Goal: Complete application form: Complete application form

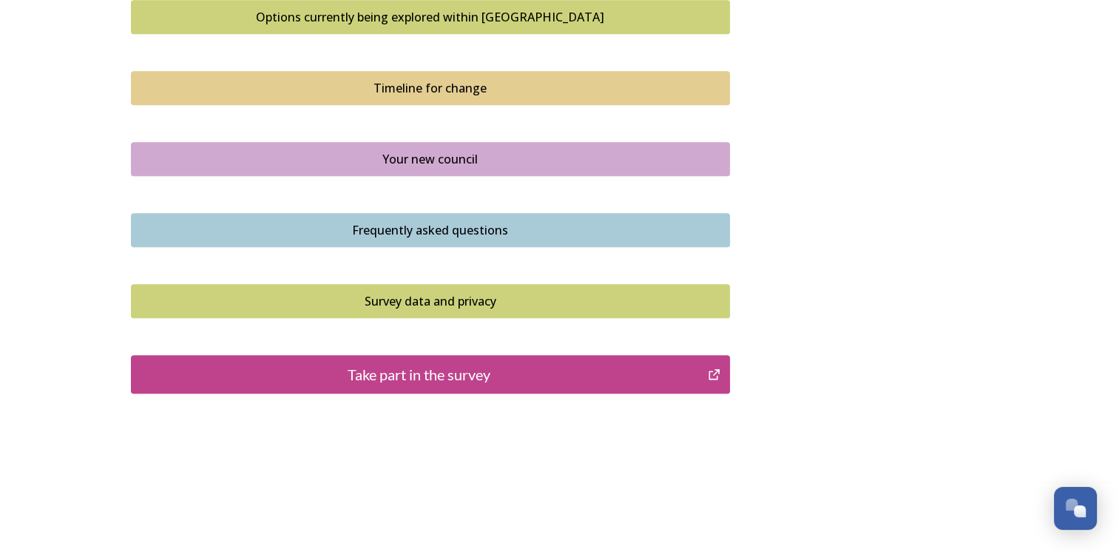
scroll to position [1037, 0]
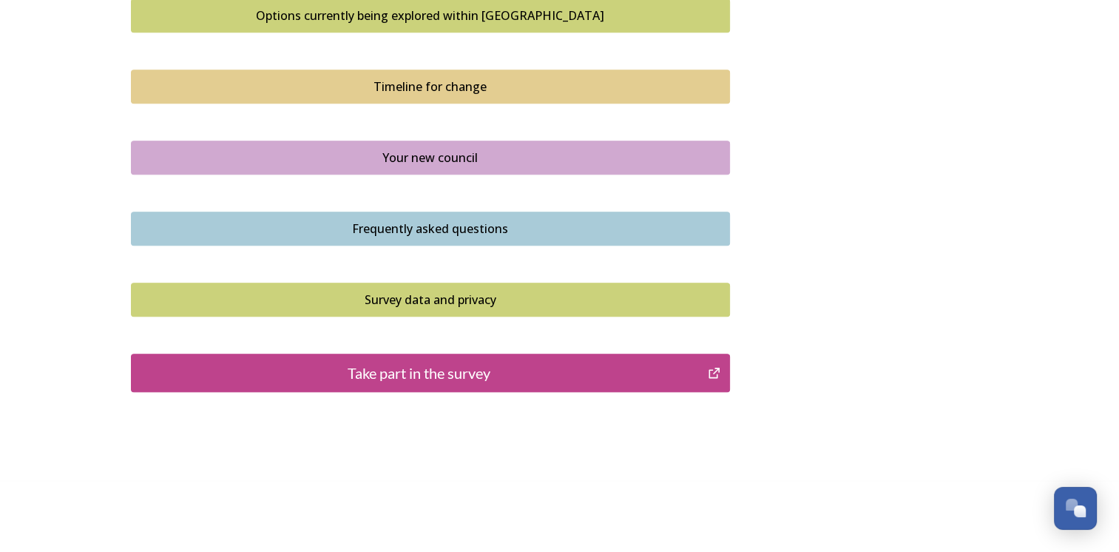
click at [385, 373] on div "Take part in the survey" at bounding box center [419, 373] width 561 height 22
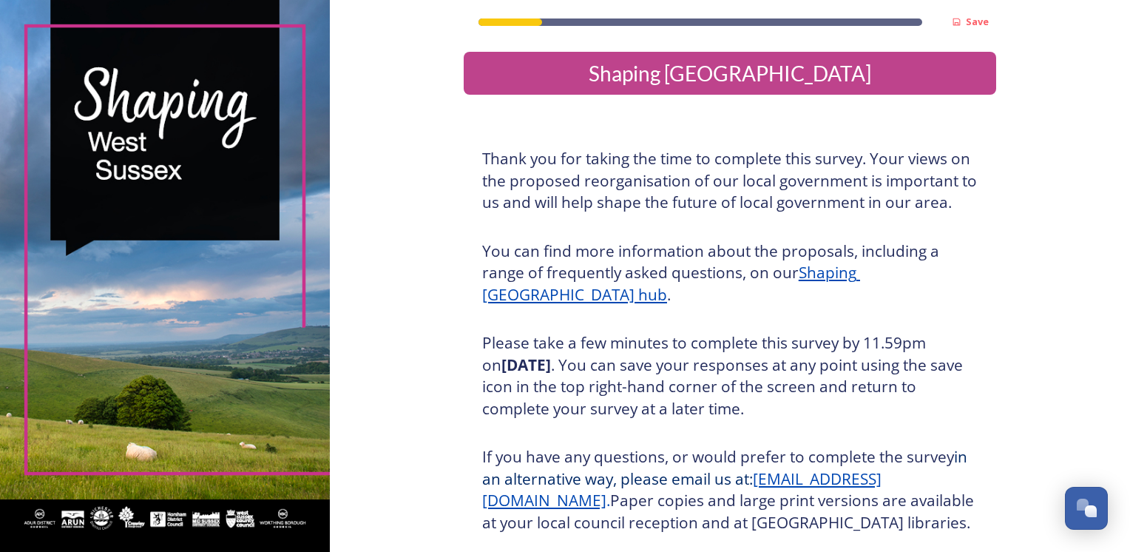
scroll to position [157, 0]
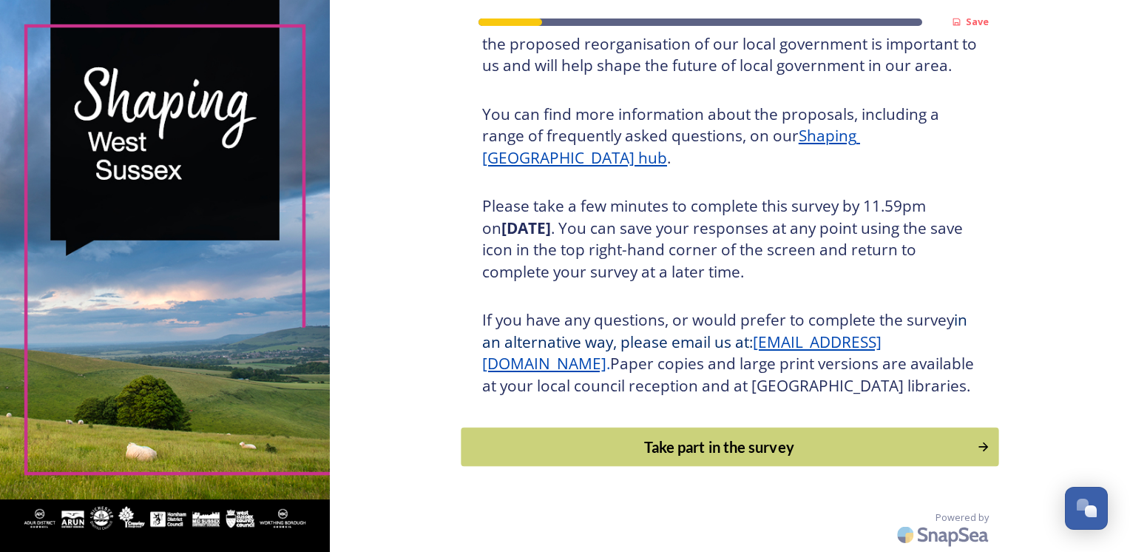
click at [693, 439] on div "Take part in the survey" at bounding box center [719, 446] width 500 height 22
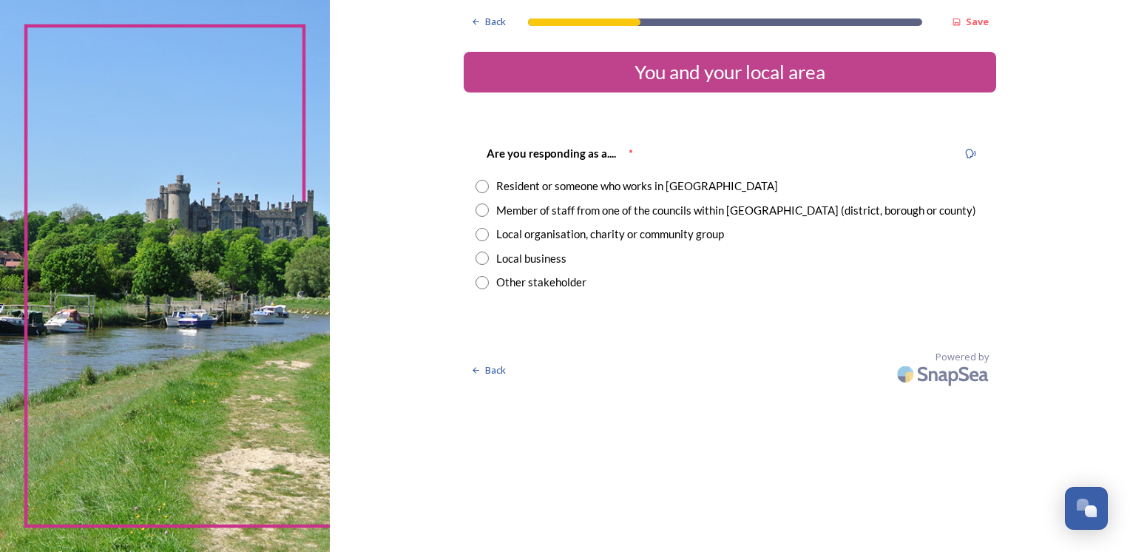
click at [481, 186] on input "radio" at bounding box center [481, 186] width 13 height 13
radio input "true"
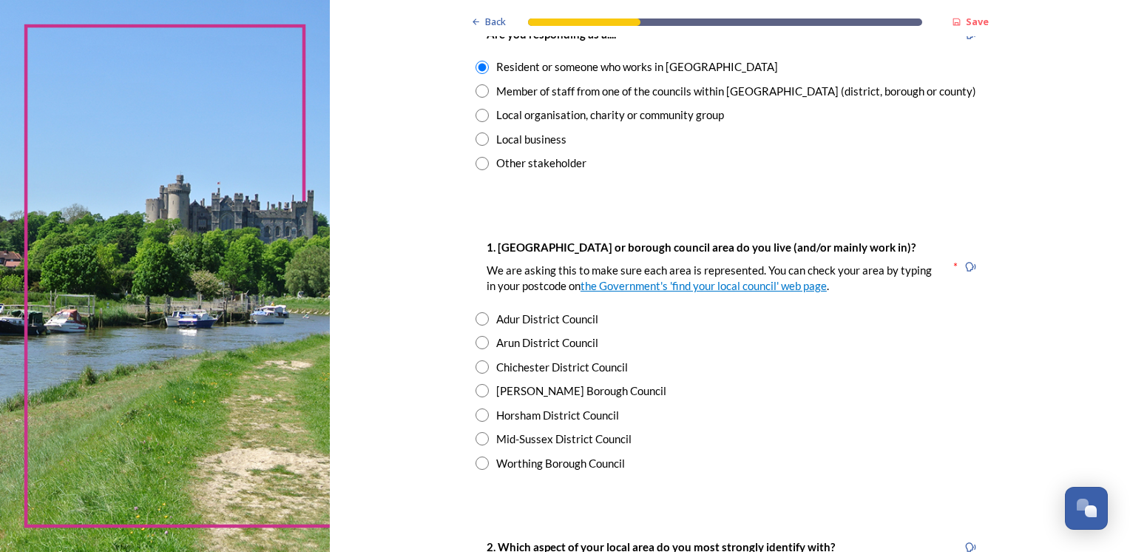
scroll to position [148, 0]
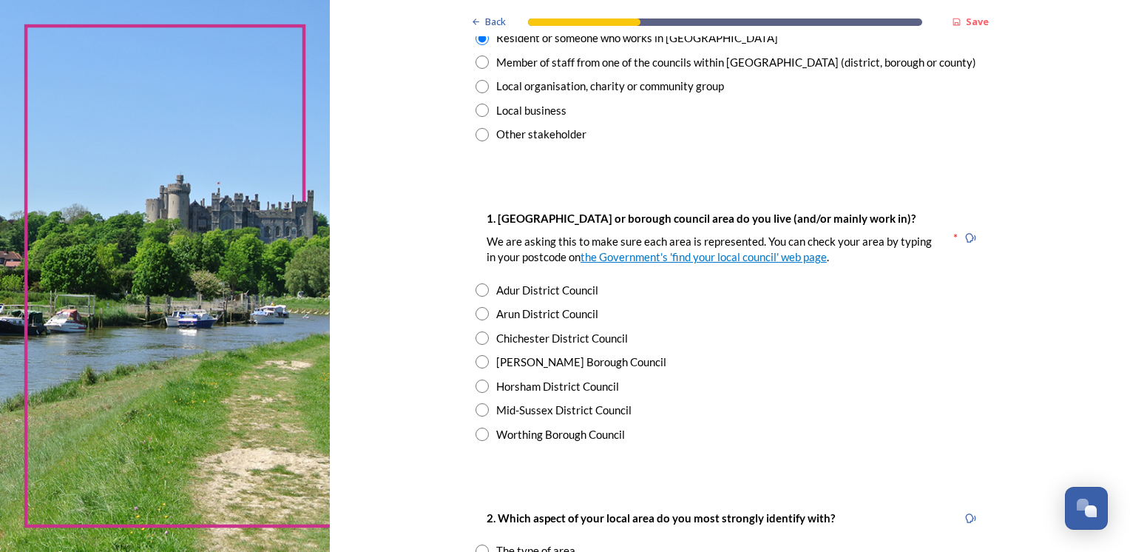
click at [477, 335] on input "radio" at bounding box center [481, 337] width 13 height 13
radio input "true"
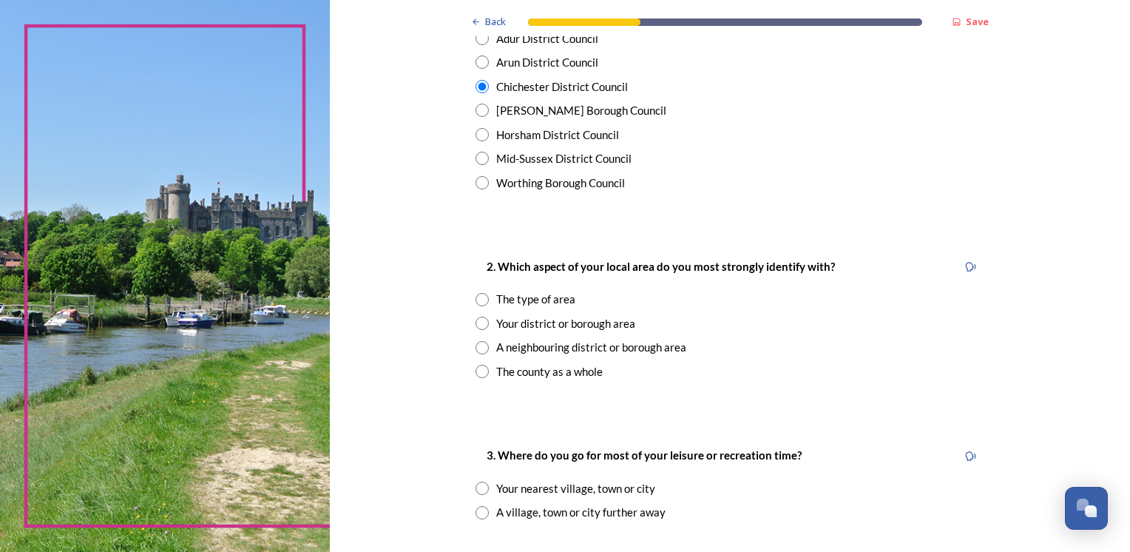
scroll to position [414, 0]
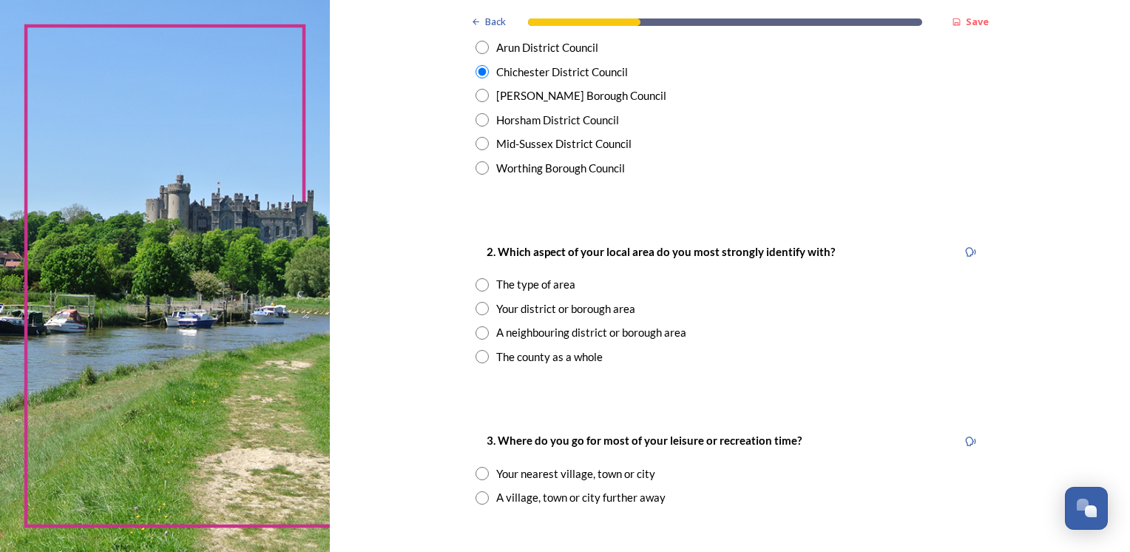
click at [475, 308] on input "radio" at bounding box center [481, 308] width 13 height 13
radio input "true"
click at [427, 323] on div "Back Save You and your local area Are you responding as a.... * Resident or som…" at bounding box center [730, 456] width 800 height 1741
click at [479, 359] on input "radio" at bounding box center [481, 356] width 13 height 13
radio input "true"
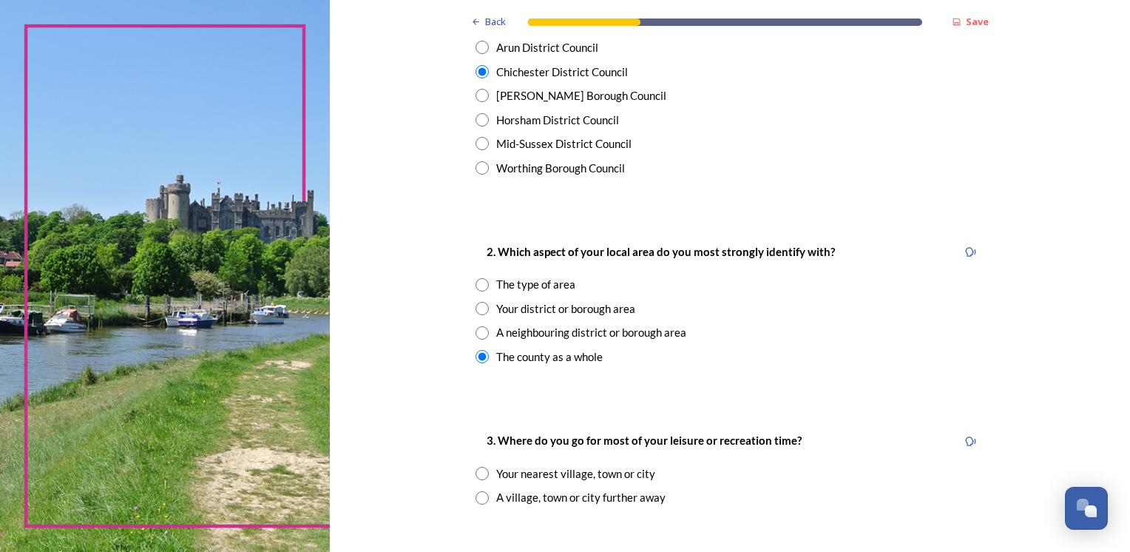
click at [475, 309] on input "radio" at bounding box center [481, 308] width 13 height 13
radio input "true"
click at [396, 303] on div "Back Save You and your local area Are you responding as a.... * Resident or som…" at bounding box center [730, 456] width 800 height 1741
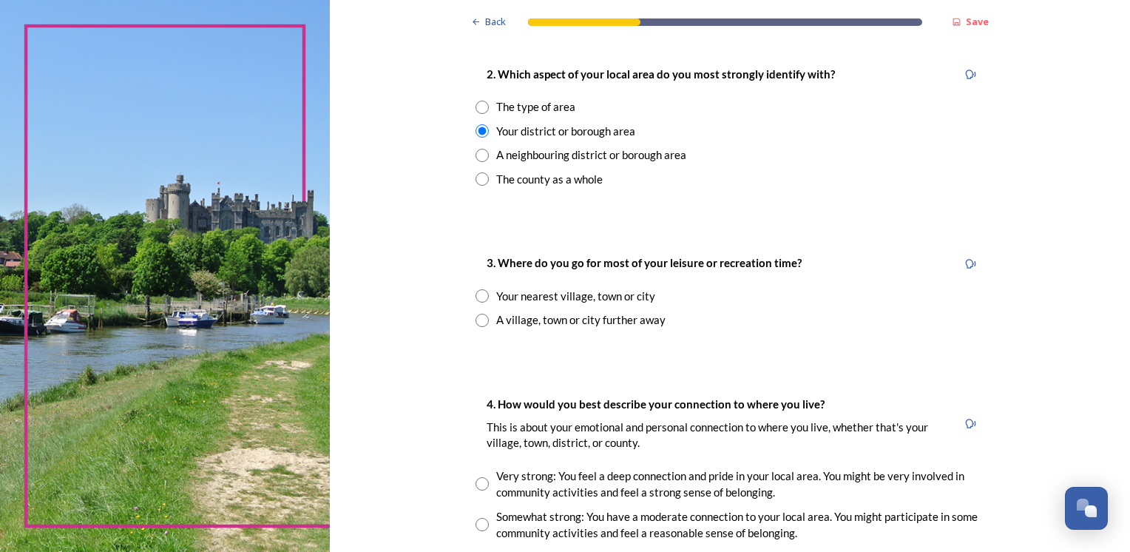
scroll to position [621, 0]
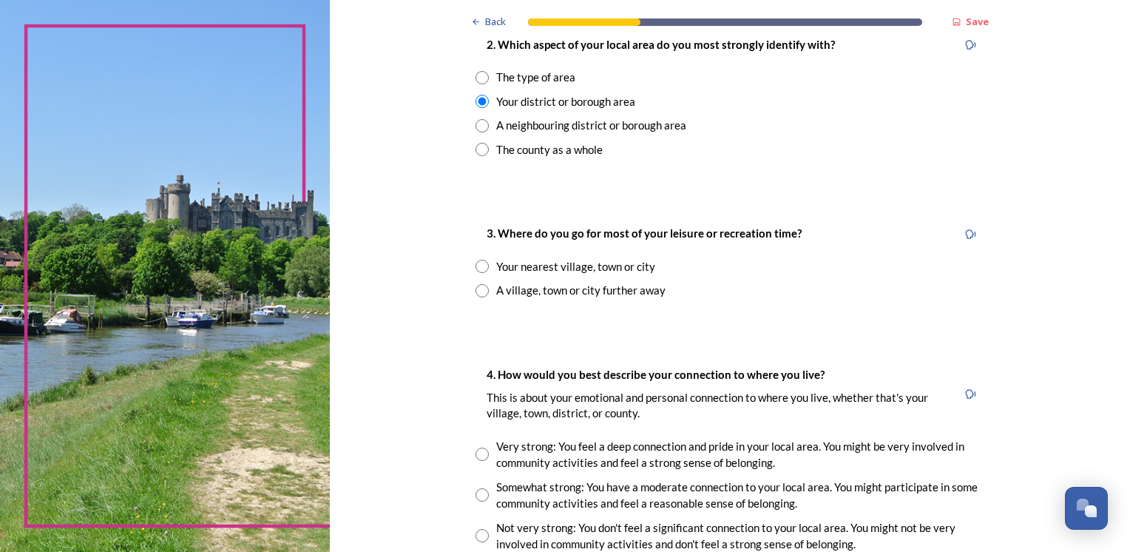
click at [478, 263] on input "radio" at bounding box center [481, 265] width 13 height 13
radio input "true"
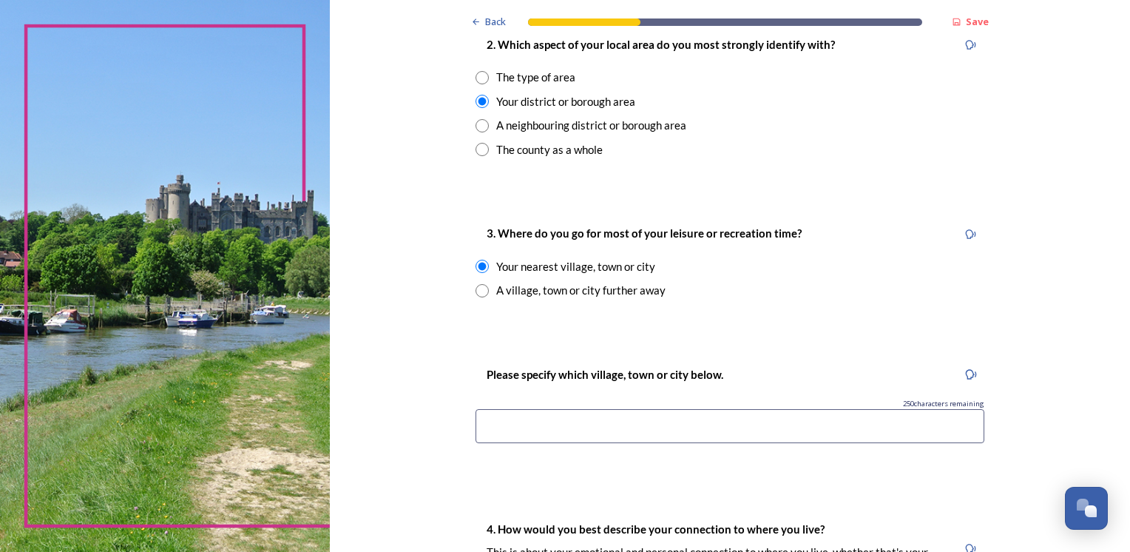
click at [475, 293] on input "radio" at bounding box center [481, 290] width 13 height 13
radio input "true"
click at [476, 265] on input "radio" at bounding box center [481, 265] width 13 height 13
radio input "true"
click at [423, 279] on div "Back Save You and your local area Are you responding as a.... * Resident or som…" at bounding box center [730, 327] width 800 height 1896
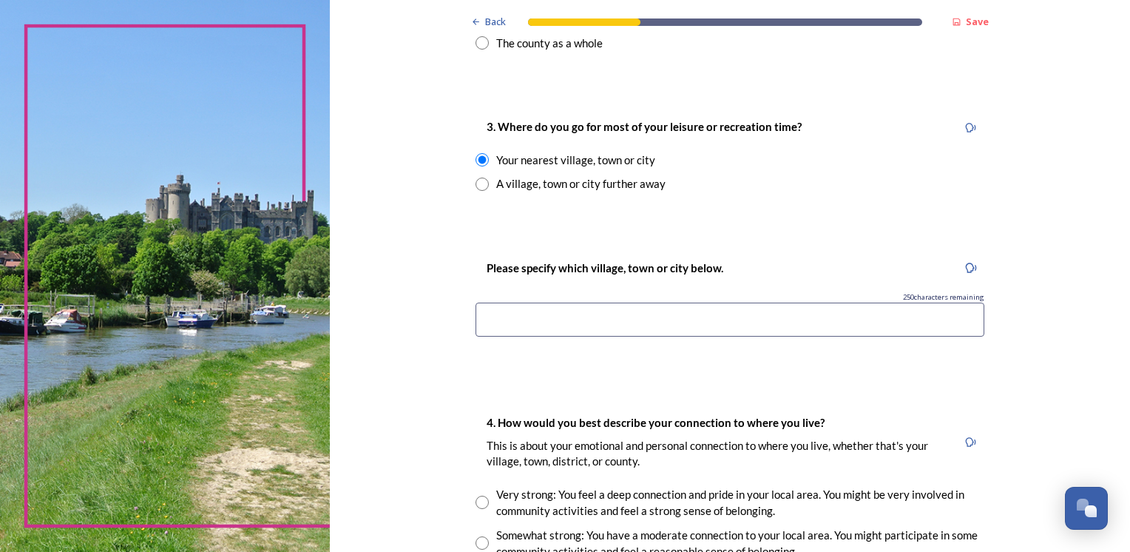
scroll to position [739, 0]
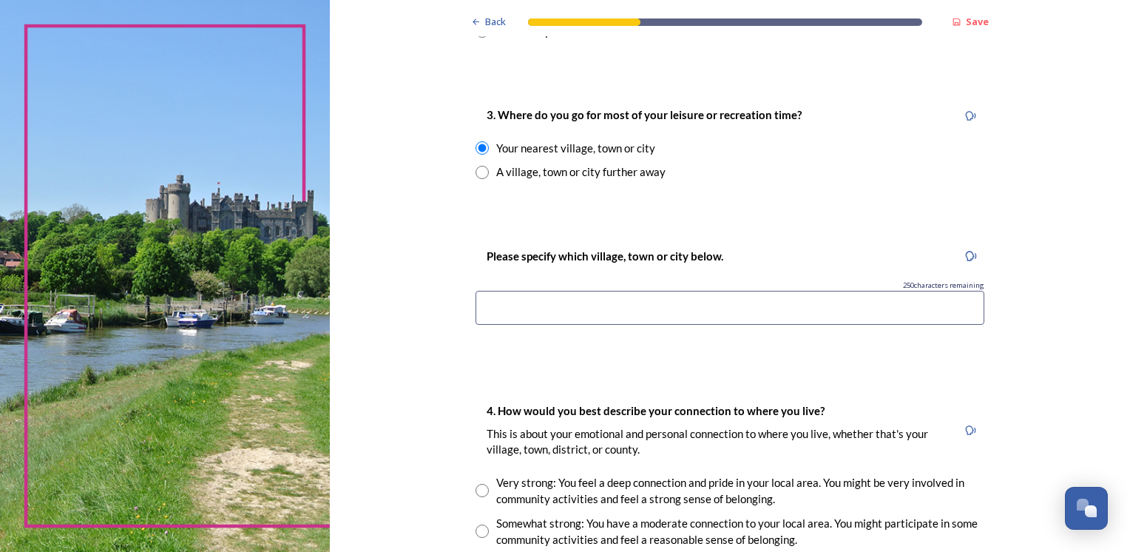
click at [520, 306] on input at bounding box center [729, 308] width 509 height 34
type input "Chichester"
click at [410, 305] on div "Back Save You and your local area Are you responding as a.... * Resident or som…" at bounding box center [730, 209] width 800 height 1896
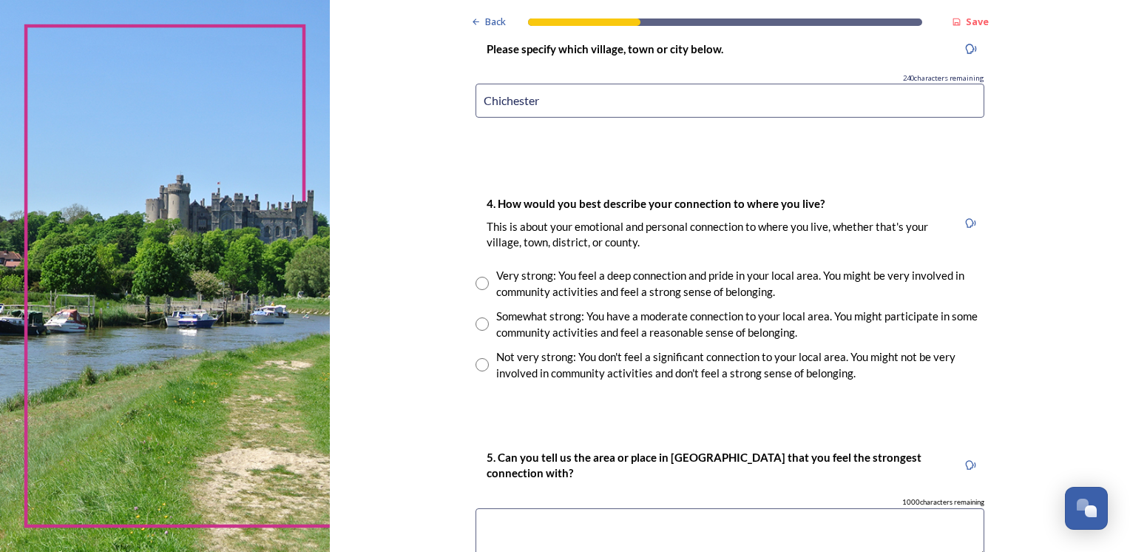
scroll to position [976, 0]
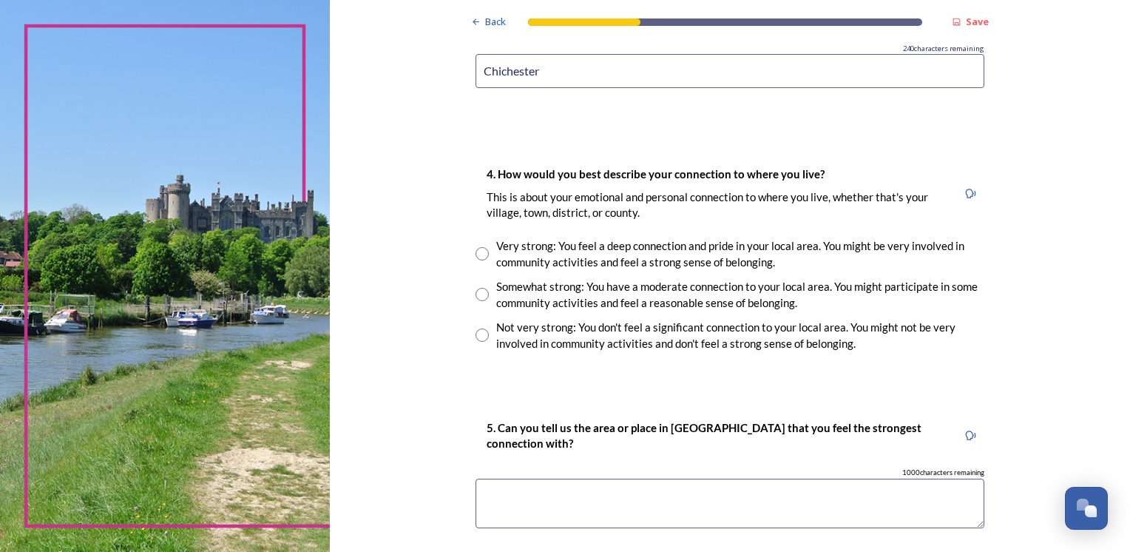
click at [481, 291] on input "radio" at bounding box center [481, 294] width 13 height 13
radio input "true"
click at [477, 255] on input "radio" at bounding box center [481, 253] width 13 height 13
radio input "true"
click at [475, 294] on input "radio" at bounding box center [481, 294] width 13 height 13
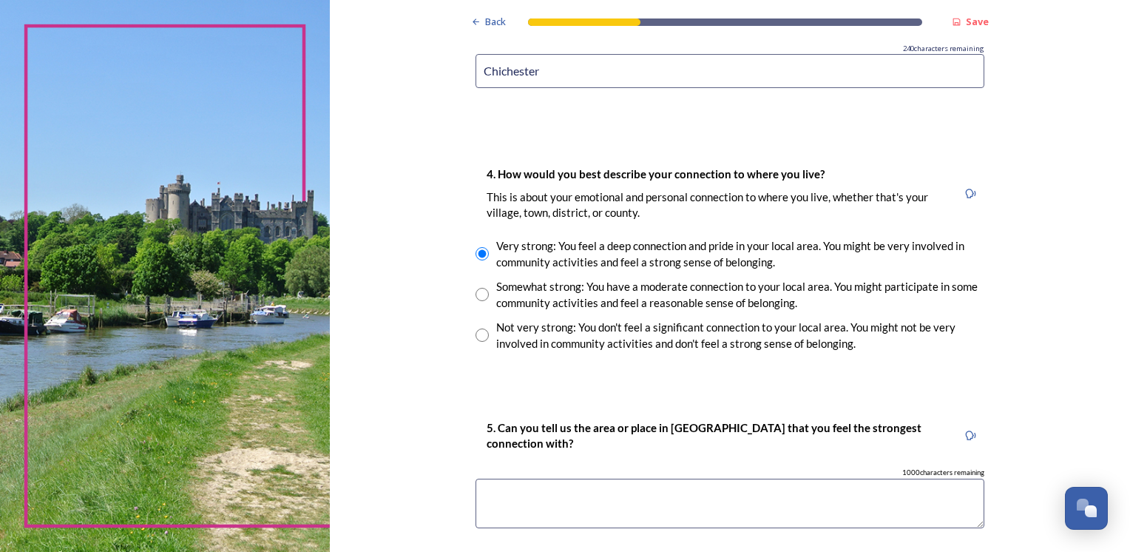
radio input "true"
click at [475, 251] on input "radio" at bounding box center [481, 253] width 13 height 13
radio input "true"
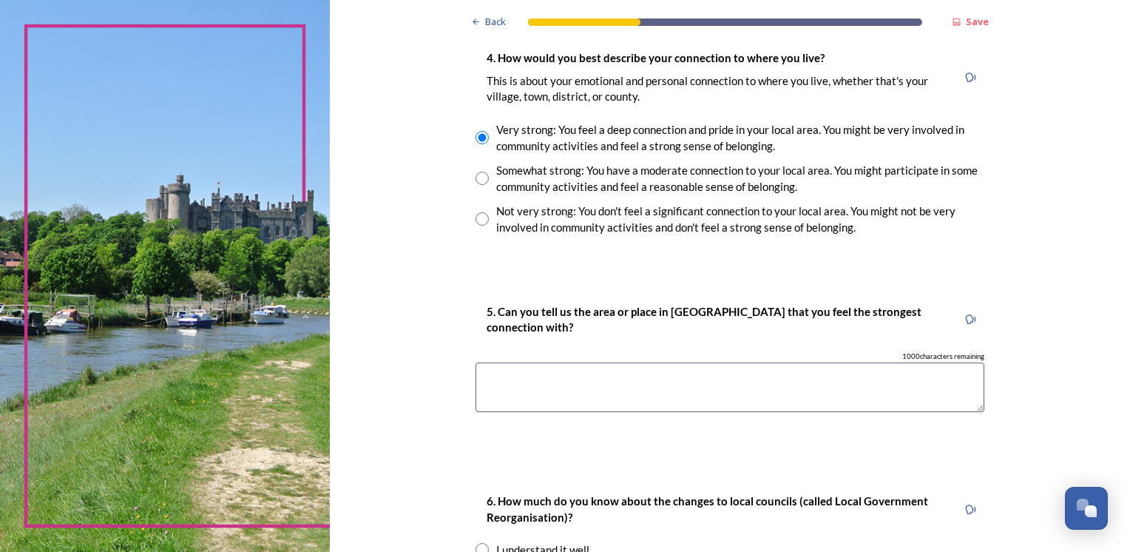
scroll to position [1094, 0]
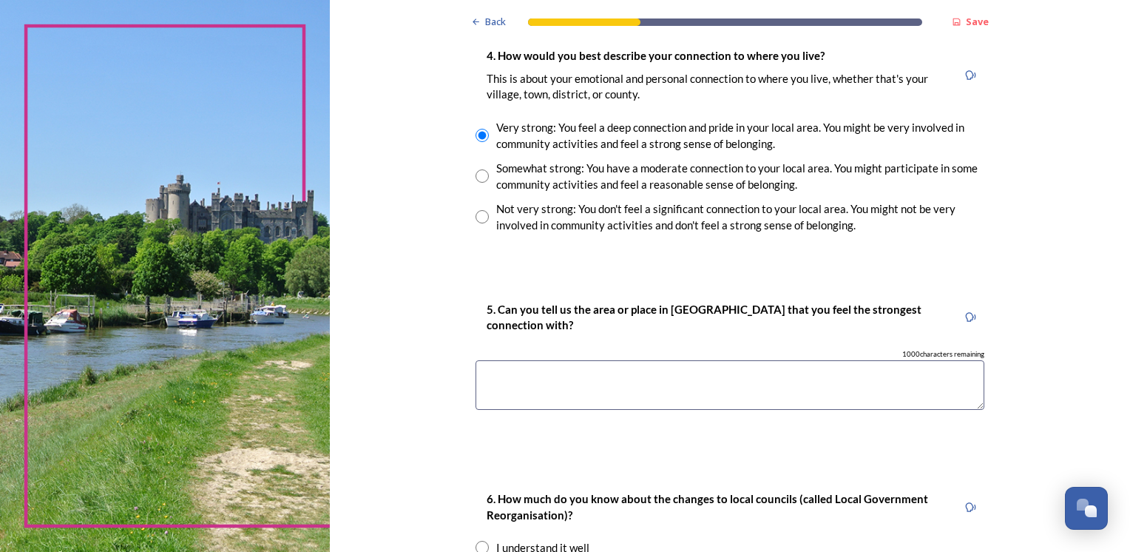
click at [495, 364] on textarea at bounding box center [729, 385] width 509 height 50
type textarea "Chcihester"
click at [556, 379] on textarea "Chcihester" at bounding box center [729, 385] width 509 height 50
type textarea "Chichester"
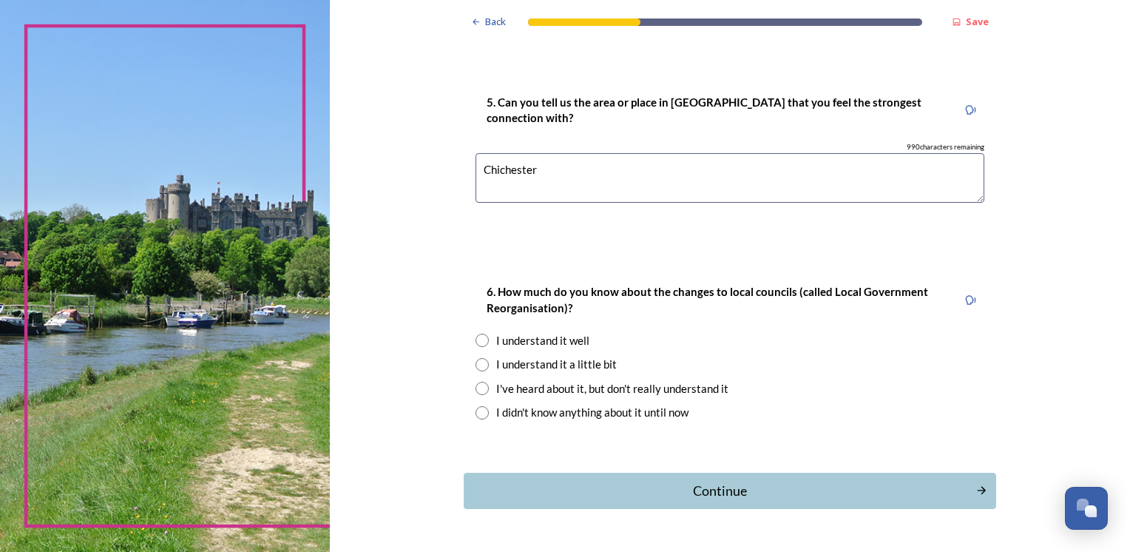
scroll to position [1331, 0]
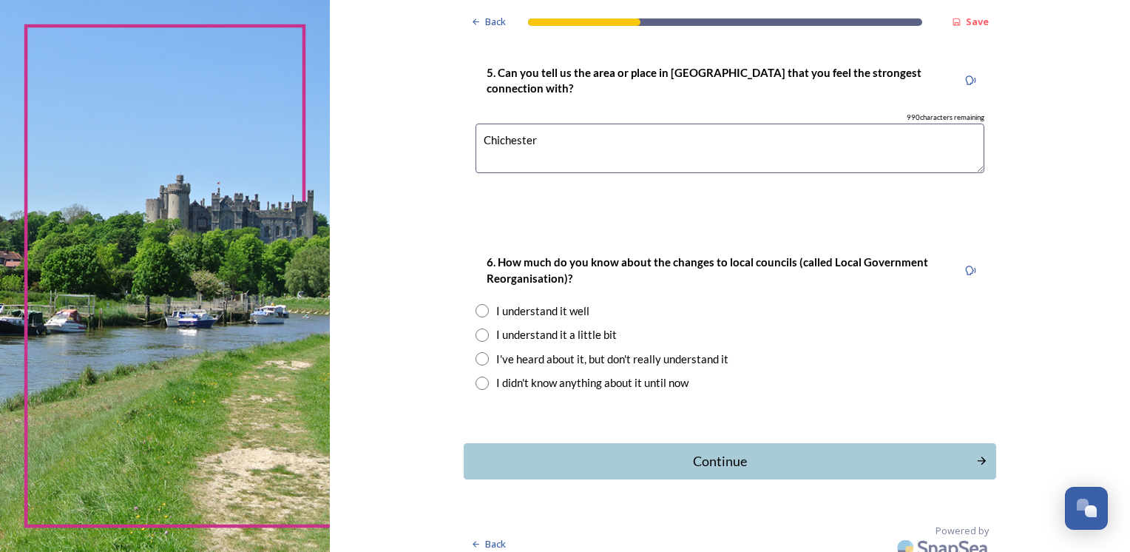
click at [478, 311] on input "radio" at bounding box center [481, 310] width 13 height 13
radio input "true"
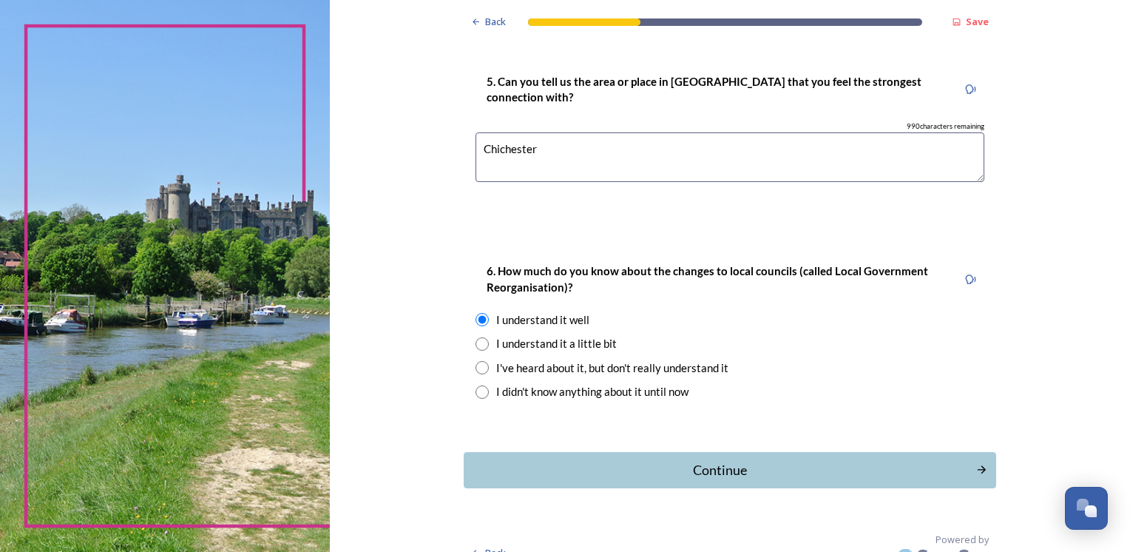
scroll to position [1343, 0]
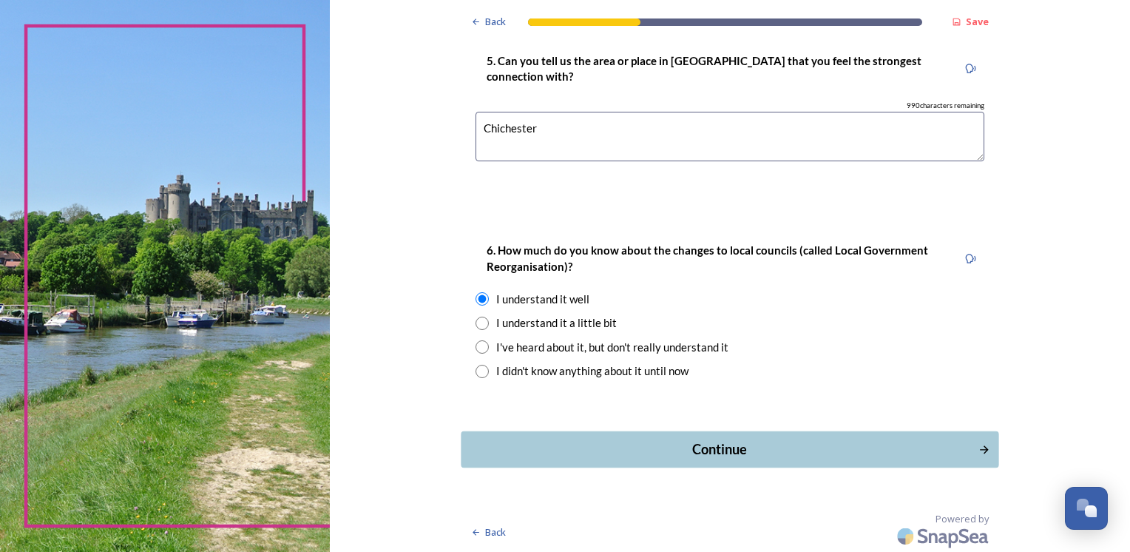
click at [704, 453] on div "Continue" at bounding box center [719, 449] width 501 height 20
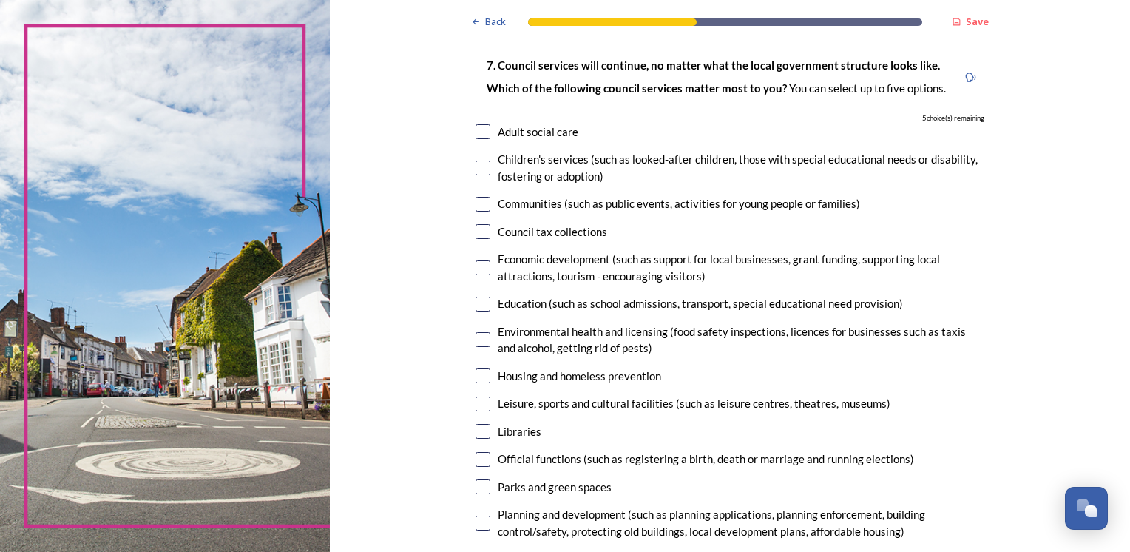
scroll to position [89, 0]
click at [475, 131] on input "checkbox" at bounding box center [482, 130] width 15 height 15
checkbox input "true"
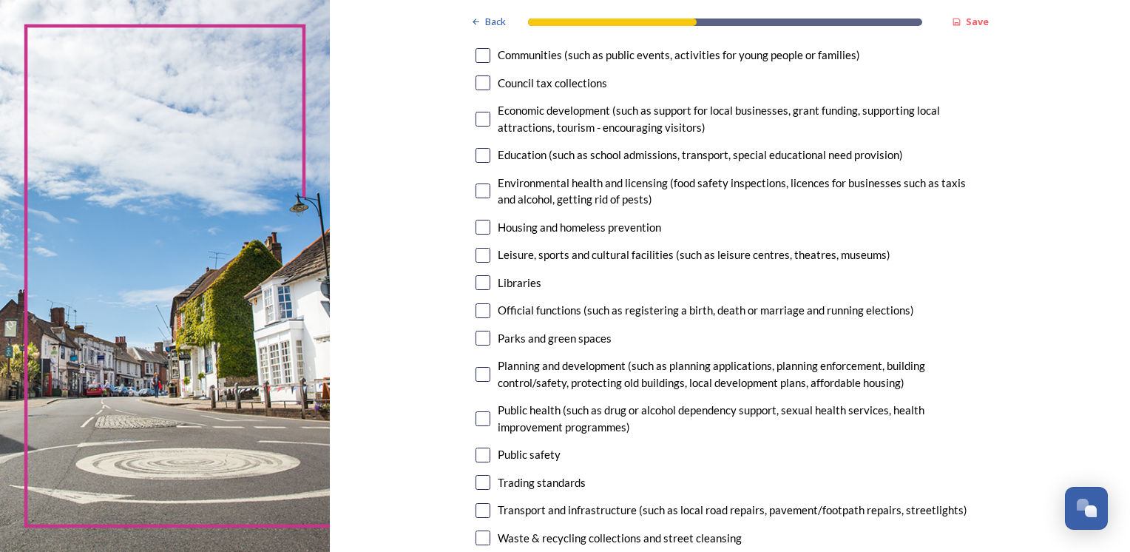
scroll to position [266, 0]
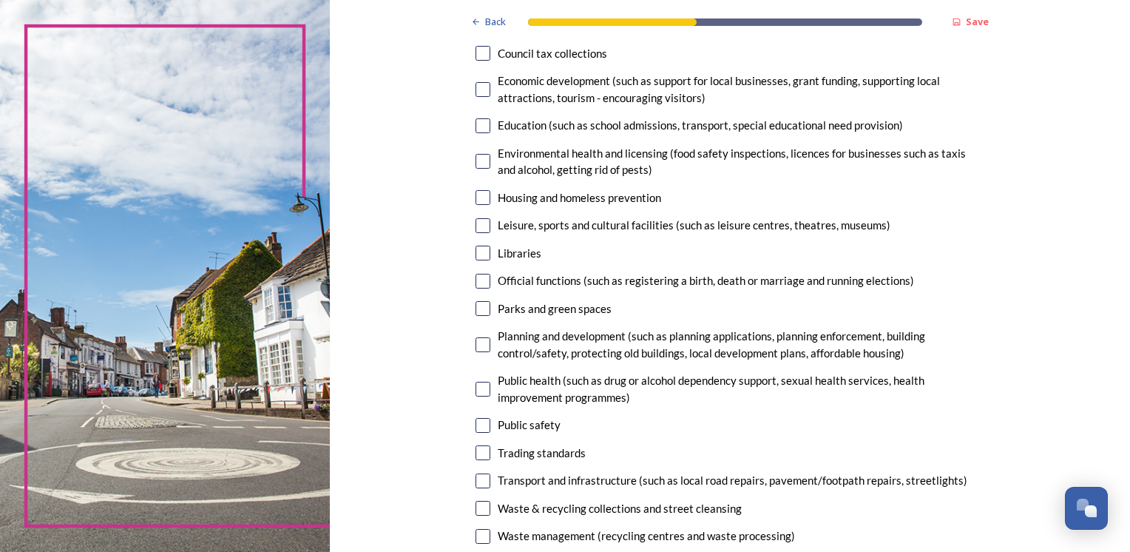
click at [475, 223] on input "checkbox" at bounding box center [482, 225] width 15 height 15
checkbox input "true"
click at [475, 254] on input "checkbox" at bounding box center [482, 252] width 15 height 15
checkbox input "true"
click at [475, 308] on input "checkbox" at bounding box center [482, 308] width 15 height 15
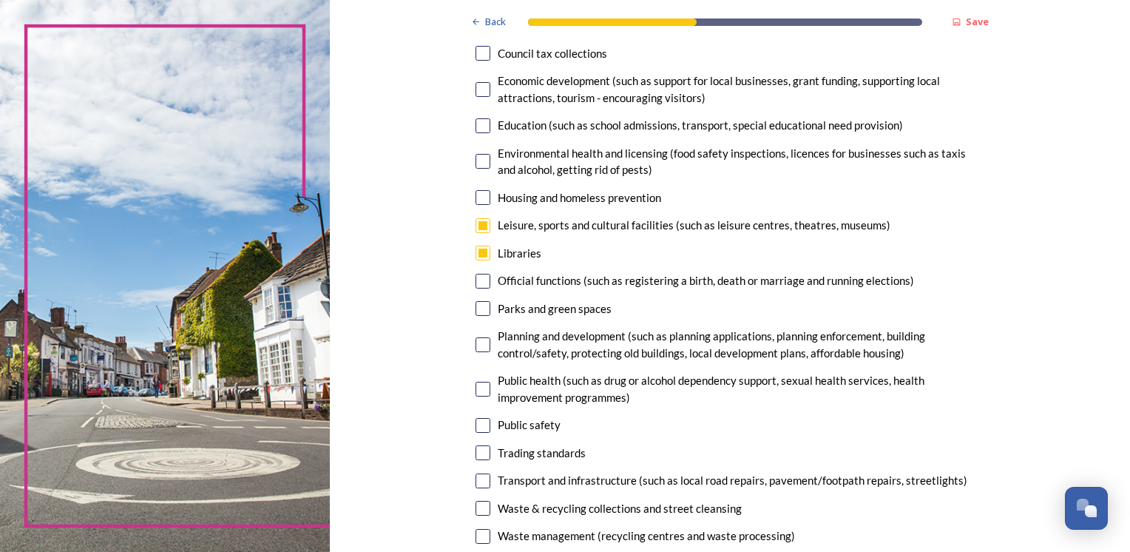
checkbox input "true"
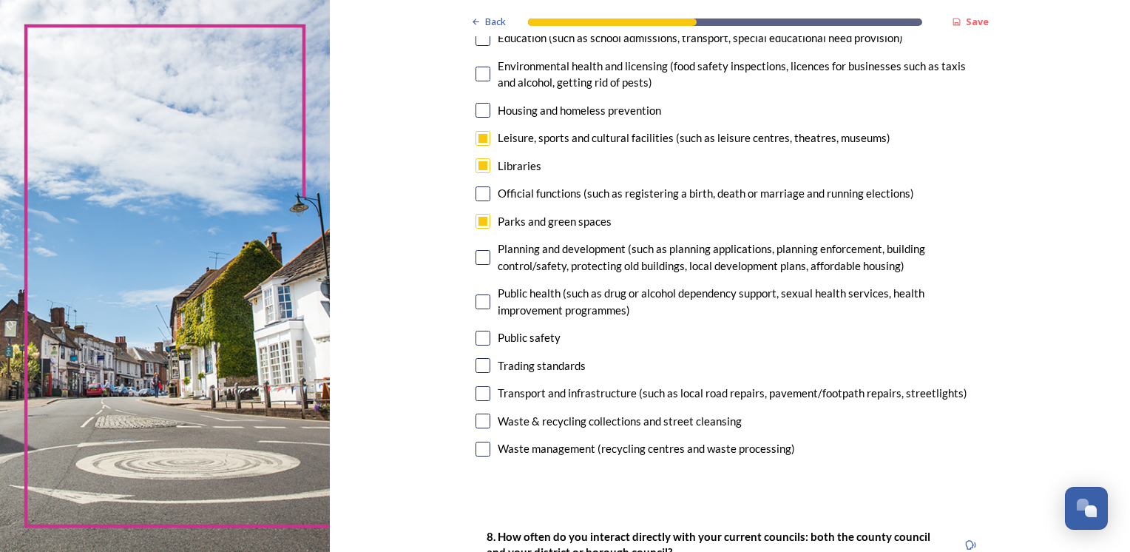
scroll to position [355, 0]
click at [476, 300] on input "checkbox" at bounding box center [482, 300] width 15 height 15
checkbox input "true"
click at [478, 388] on input "checkbox" at bounding box center [482, 391] width 15 height 15
checkbox input "false"
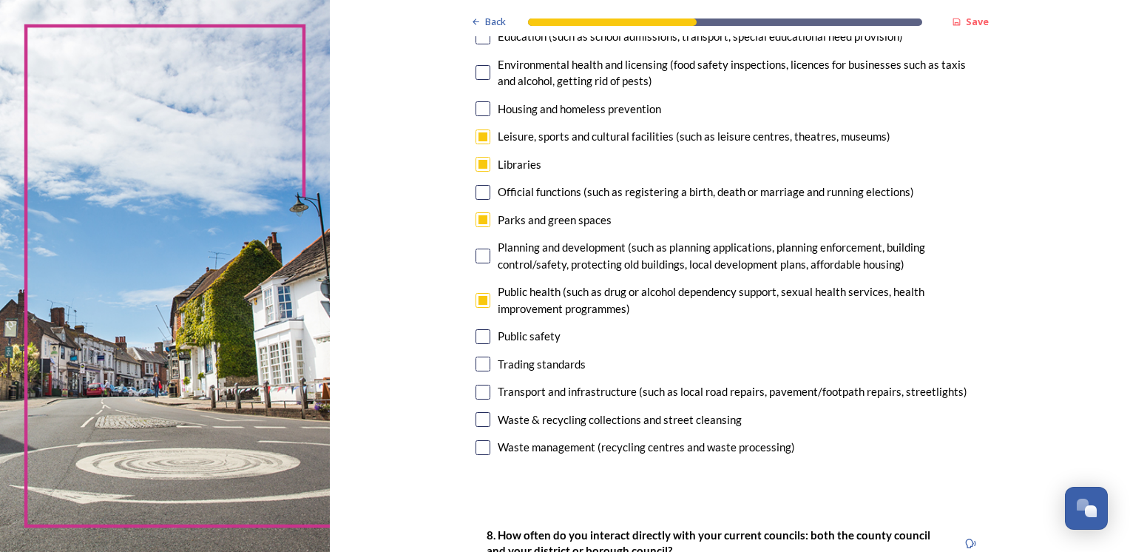
click at [476, 296] on input "checkbox" at bounding box center [482, 300] width 15 height 15
checkbox input "false"
click at [475, 389] on input "checkbox" at bounding box center [482, 391] width 15 height 15
checkbox input "true"
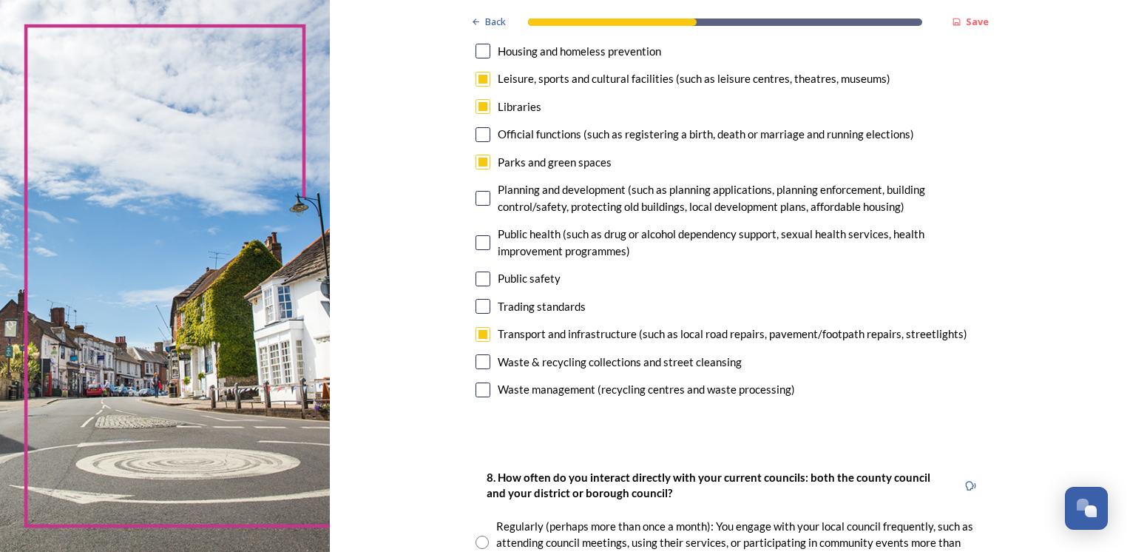
scroll to position [414, 0]
click at [475, 355] on input "checkbox" at bounding box center [482, 360] width 15 height 15
checkbox input "false"
click at [441, 338] on div "Back Save Your local services 7. Council services will continue, no matter what…" at bounding box center [730, 522] width 800 height 1872
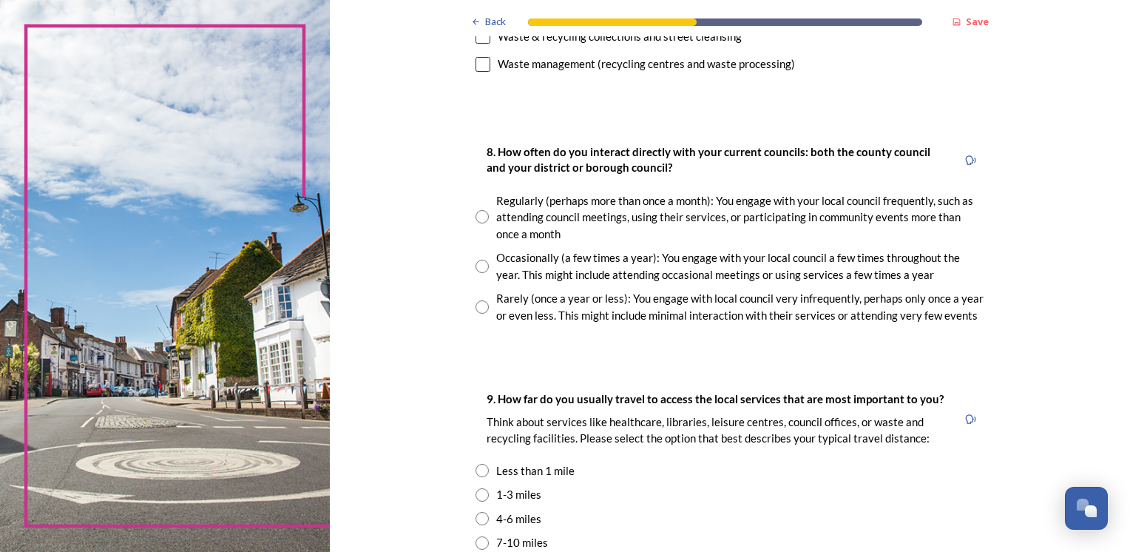
scroll to position [739, 0]
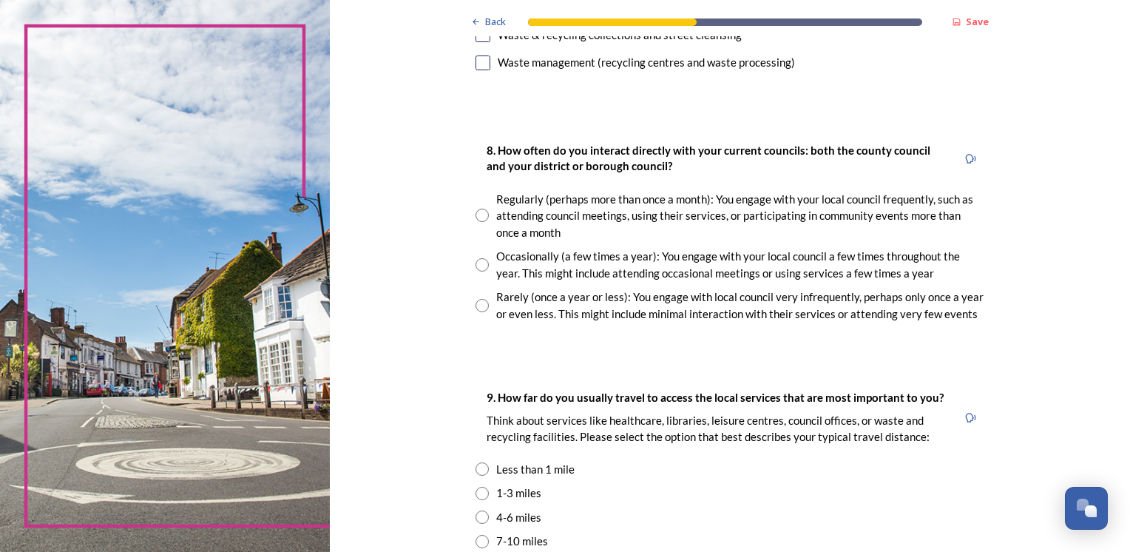
click at [475, 263] on input "radio" at bounding box center [481, 264] width 13 height 13
radio input "true"
click at [392, 294] on div "Back Save Your local services 7. Council services will continue, no matter what…" at bounding box center [730, 197] width 800 height 1872
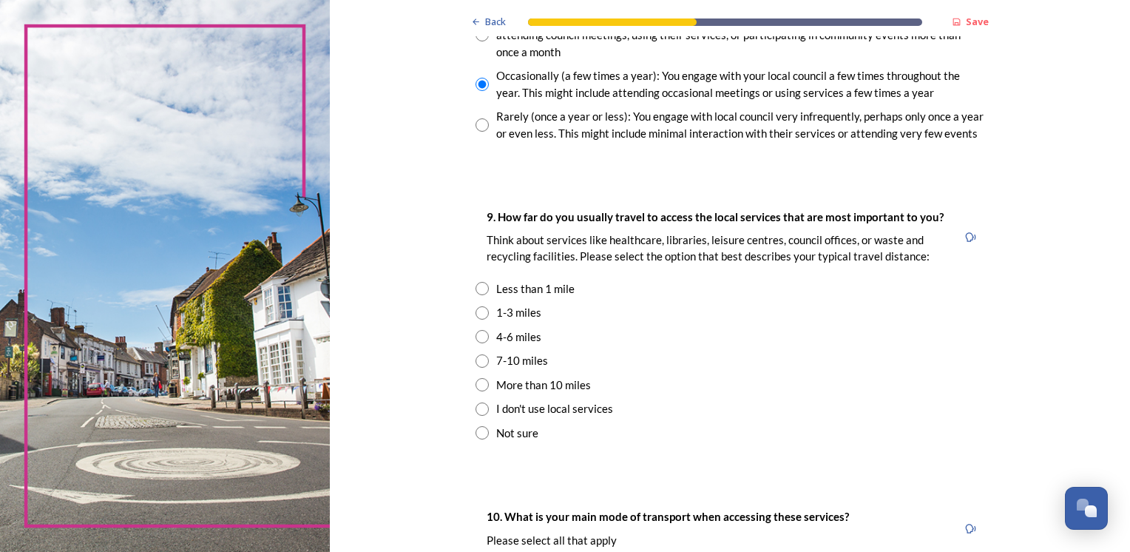
scroll to position [946, 0]
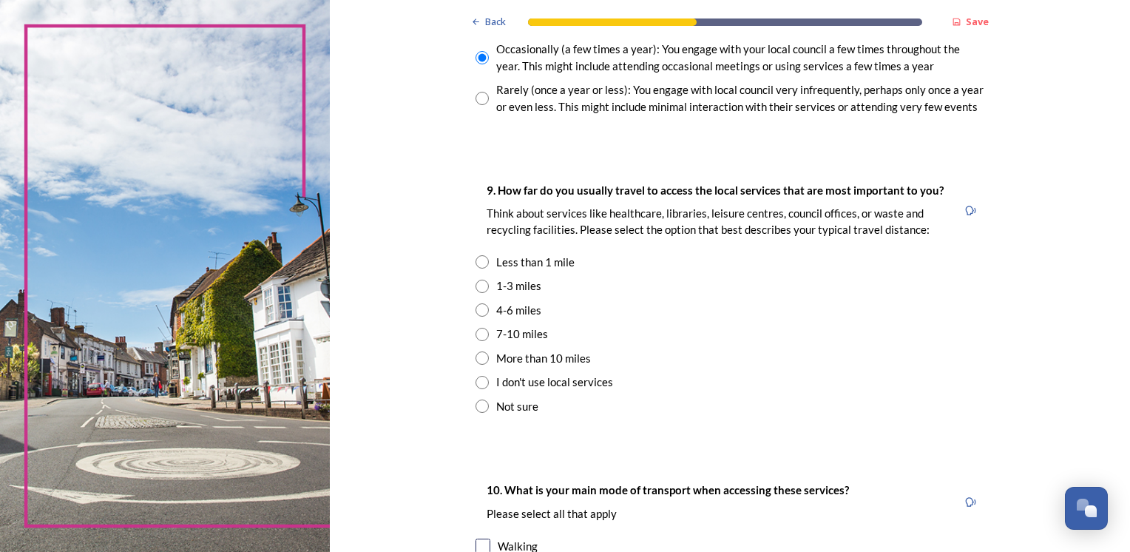
click at [475, 258] on input "radio" at bounding box center [481, 261] width 13 height 13
radio input "true"
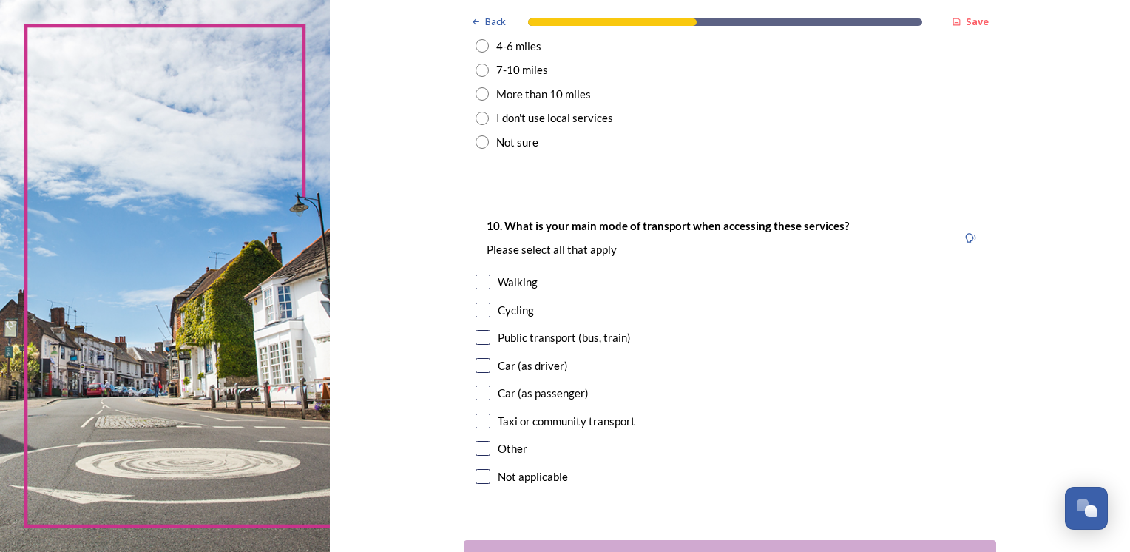
scroll to position [1212, 0]
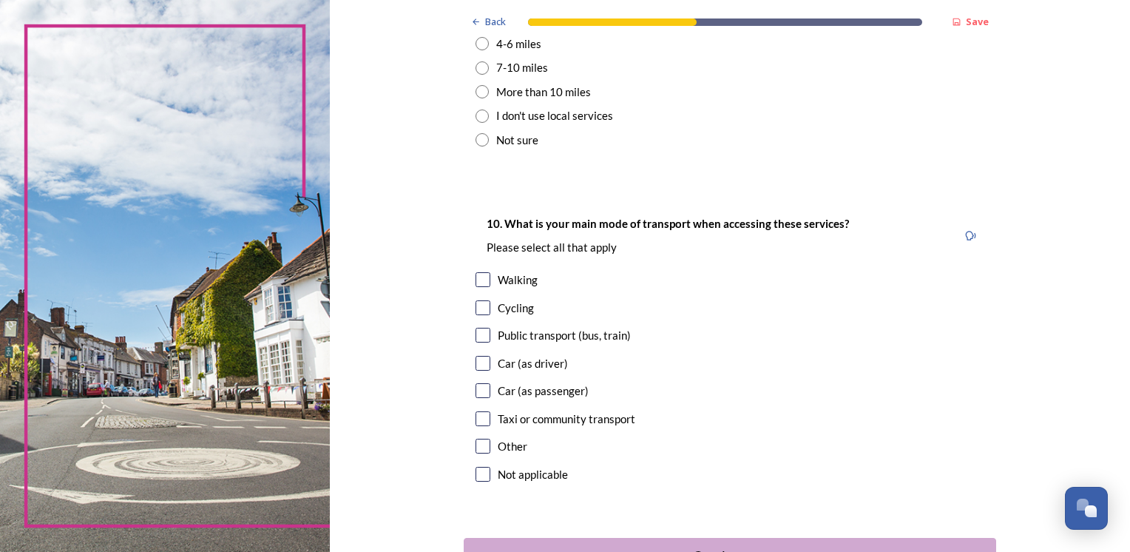
click at [475, 279] on input "checkbox" at bounding box center [482, 279] width 15 height 15
checkbox input "true"
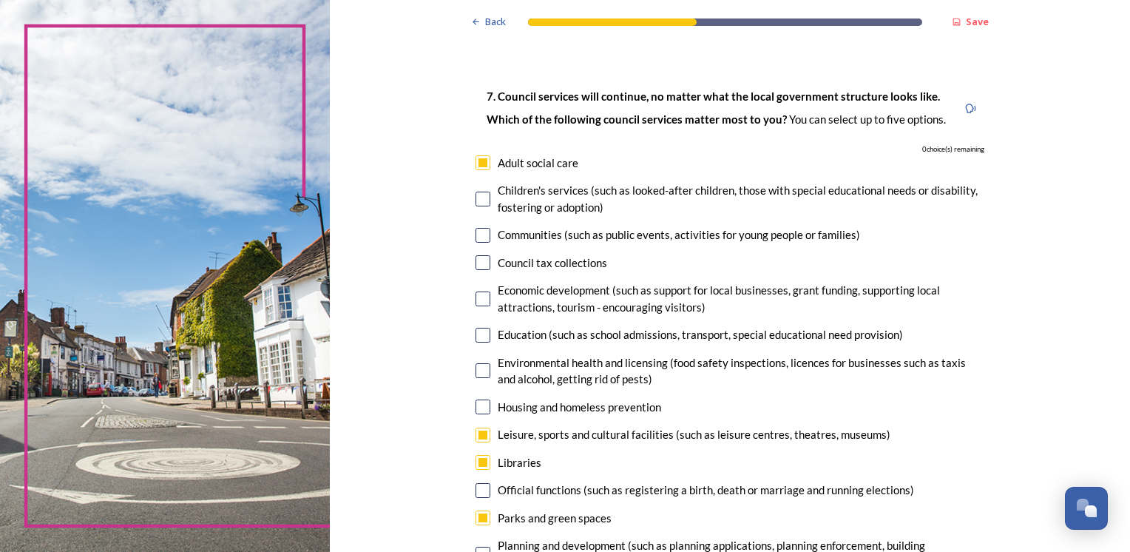
scroll to position [0, 0]
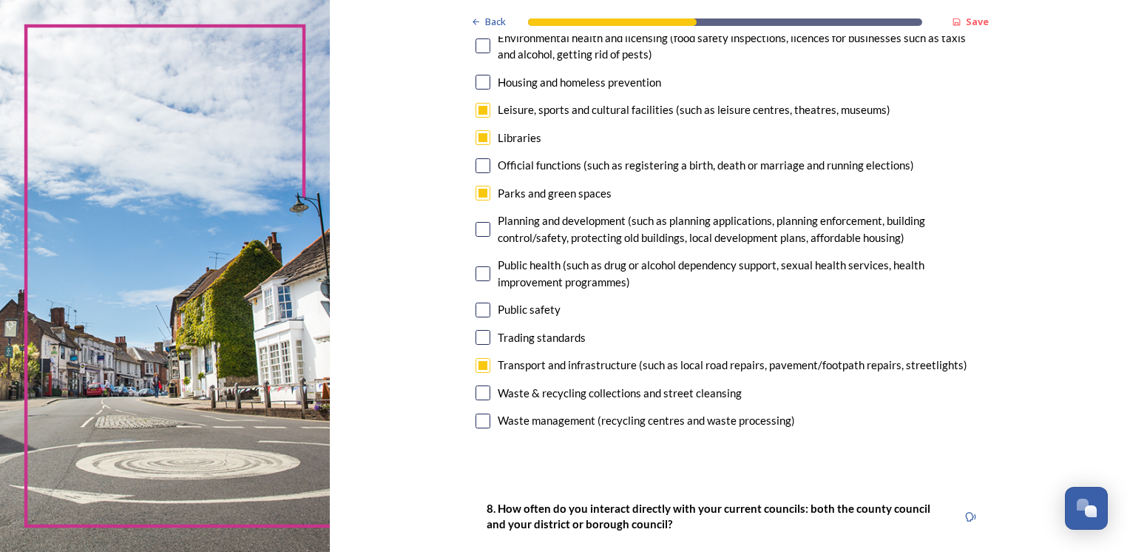
scroll to position [384, 0]
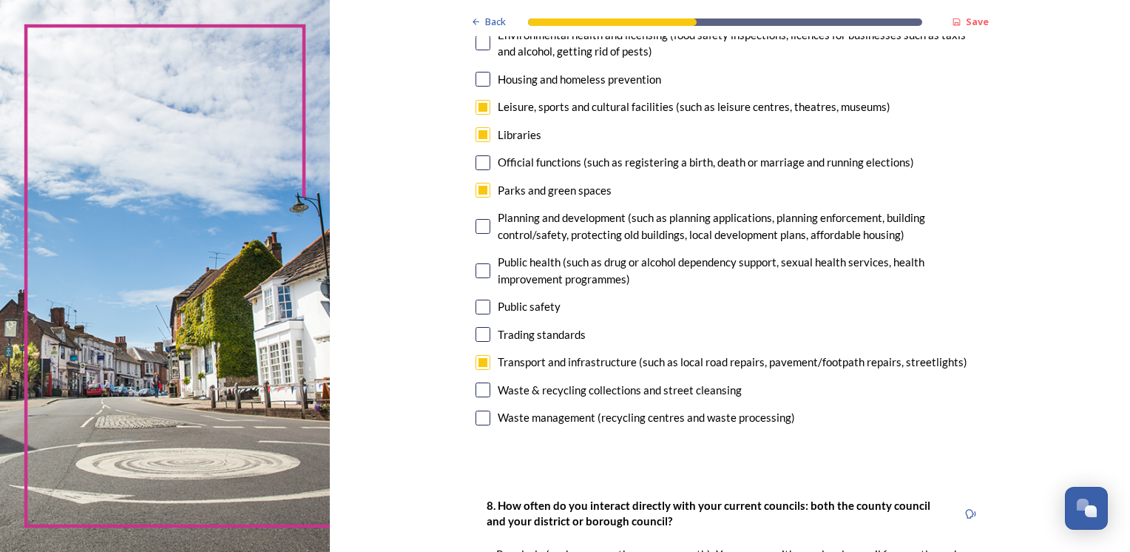
click at [478, 390] on input "checkbox" at bounding box center [482, 389] width 15 height 15
checkbox input "false"
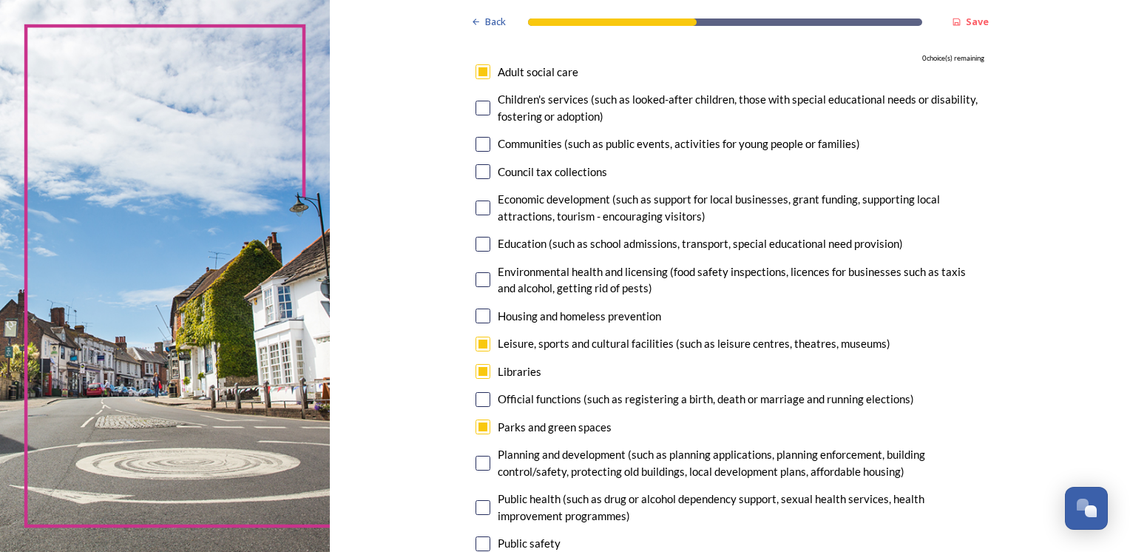
scroll to position [177, 0]
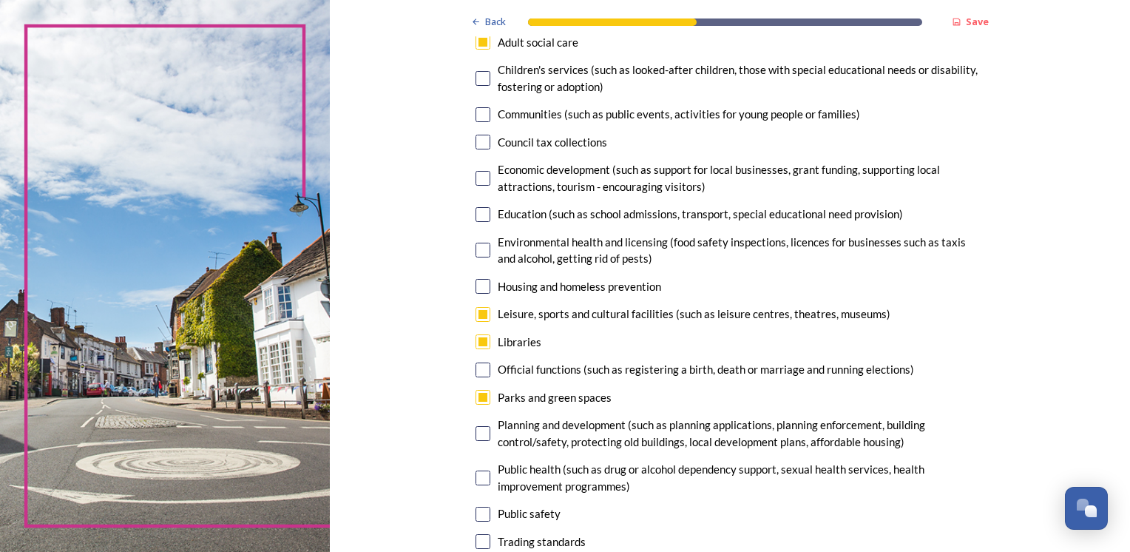
click at [479, 339] on input "checkbox" at bounding box center [482, 341] width 15 height 15
checkbox input "false"
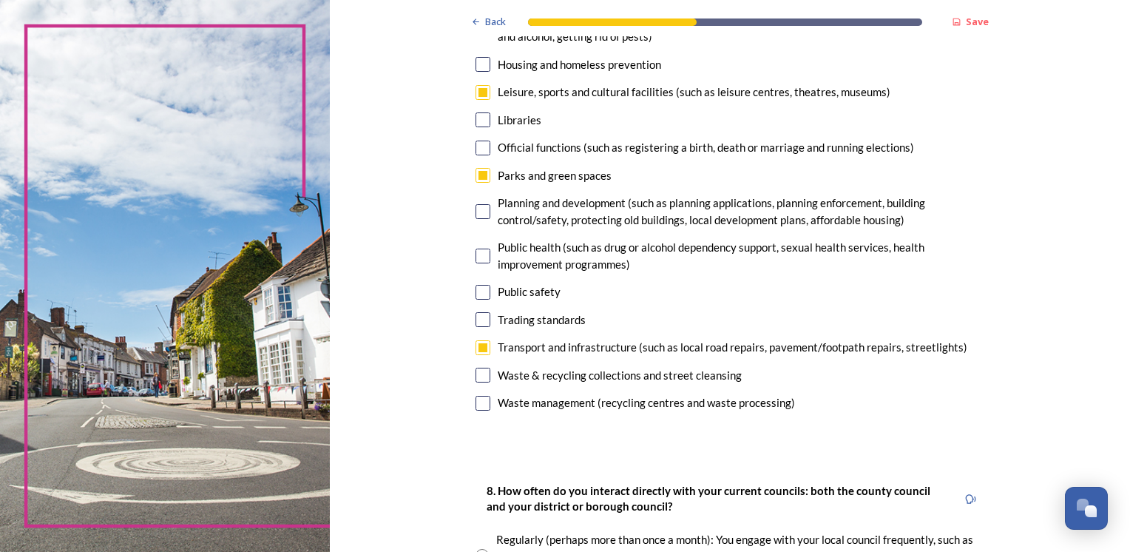
scroll to position [473, 0]
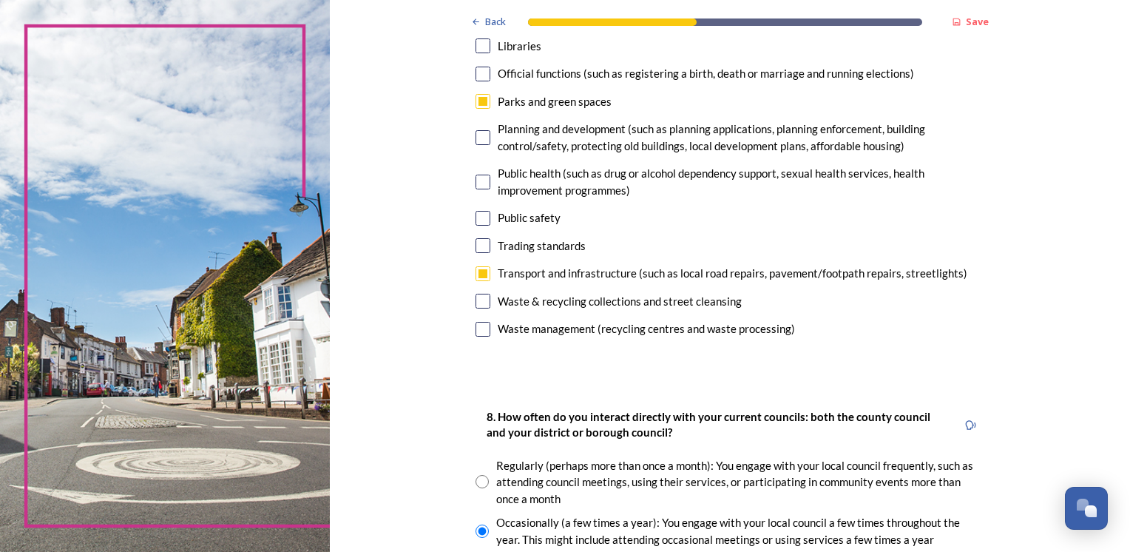
click at [475, 304] on input "checkbox" at bounding box center [482, 301] width 15 height 15
checkbox input "true"
click at [450, 302] on div "Back Save Your local services 7. Council services will continue, no matter what…" at bounding box center [730, 463] width 800 height 1872
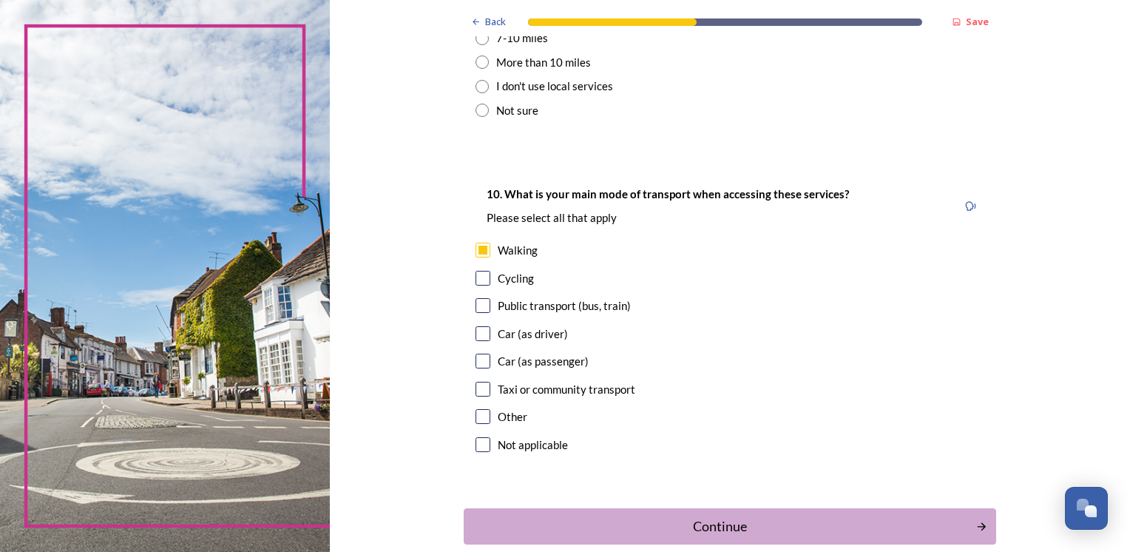
scroll to position [1320, 0]
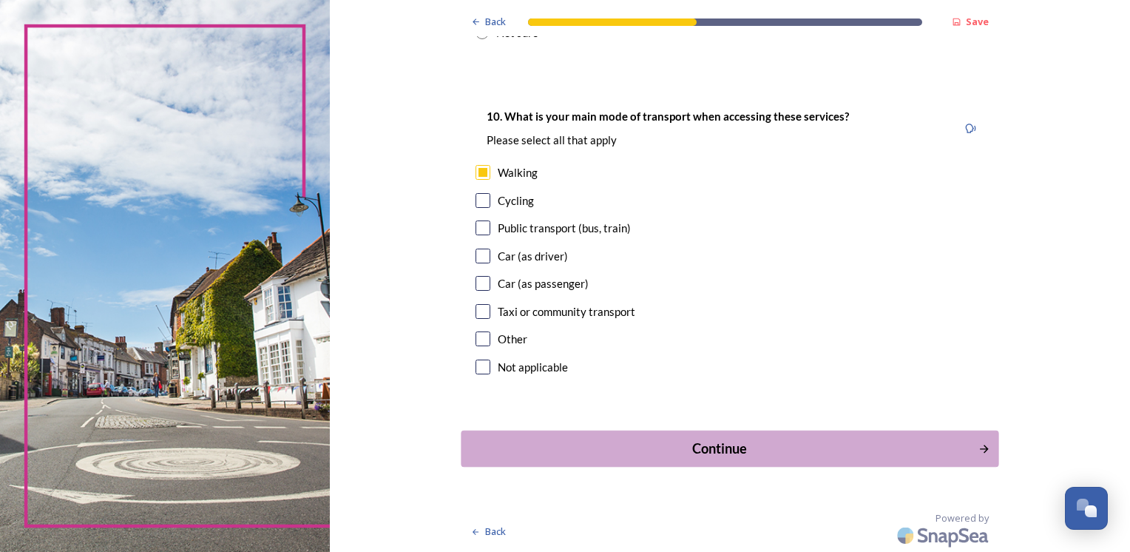
click at [724, 450] on div "Continue" at bounding box center [719, 448] width 501 height 20
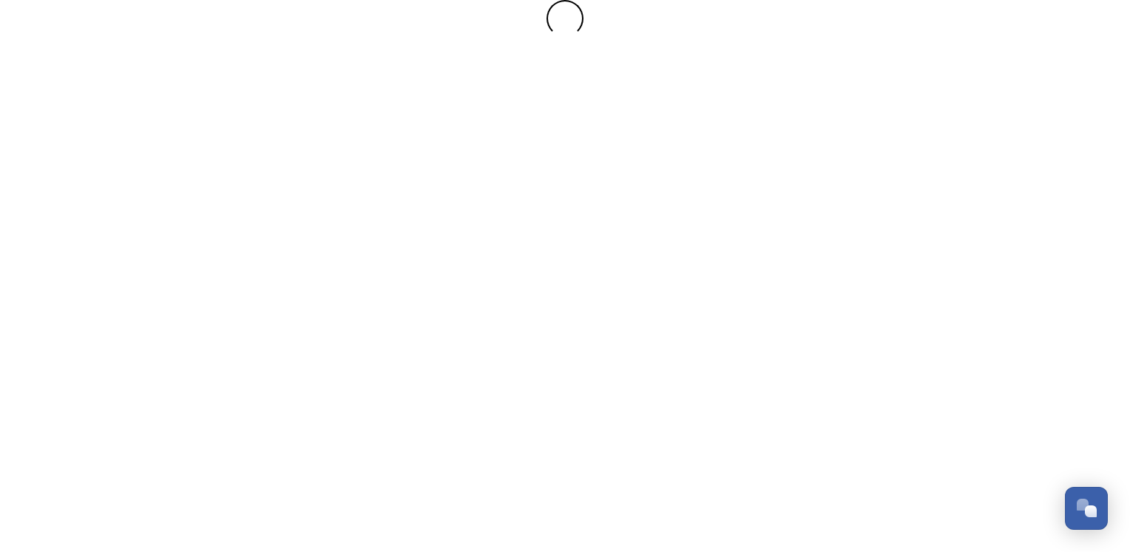
scroll to position [0, 0]
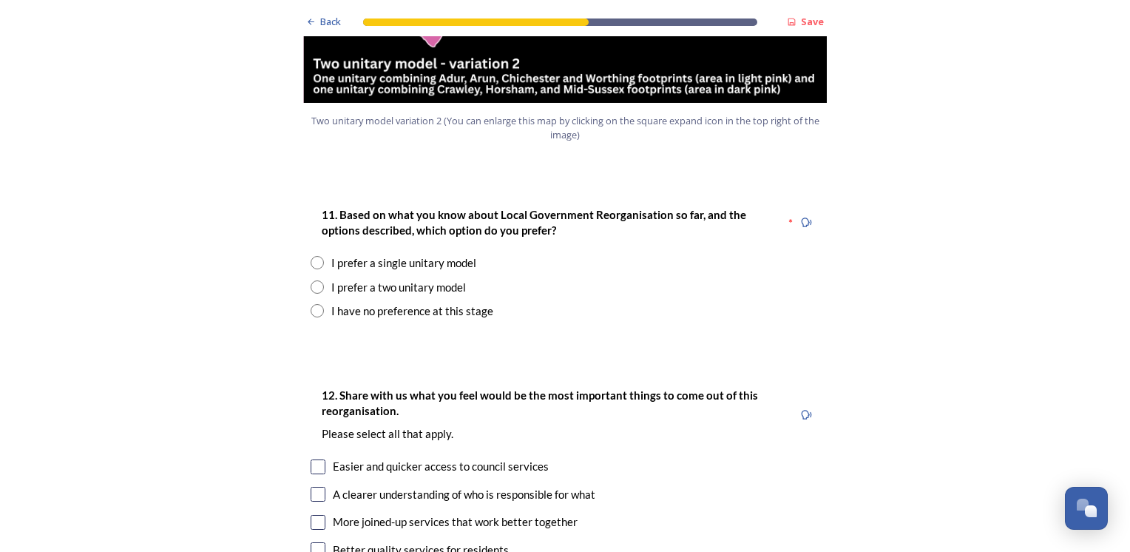
scroll to position [1834, 0]
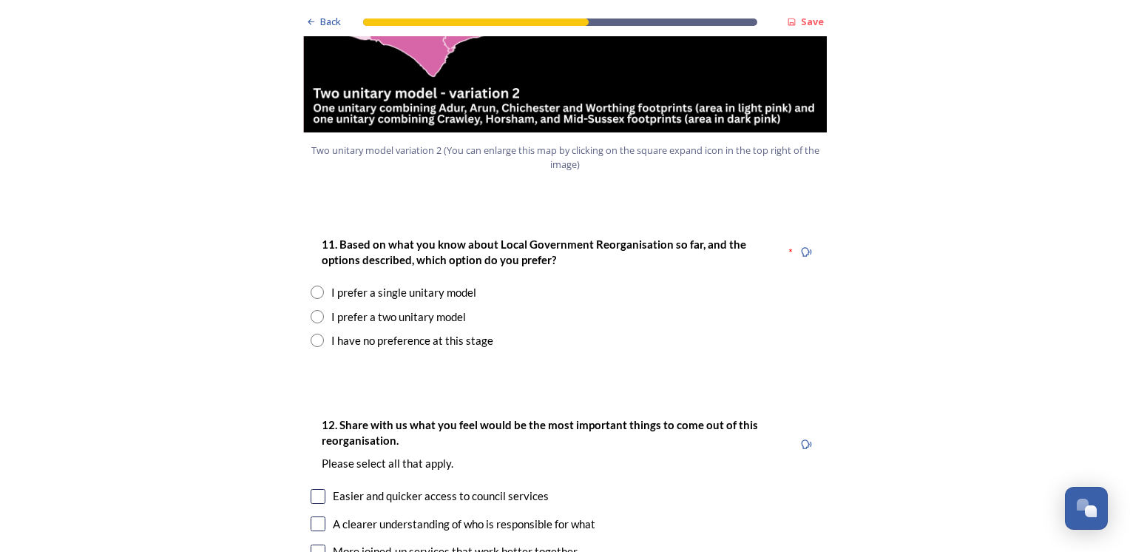
click at [313, 285] on input "radio" at bounding box center [317, 291] width 13 height 13
radio input "true"
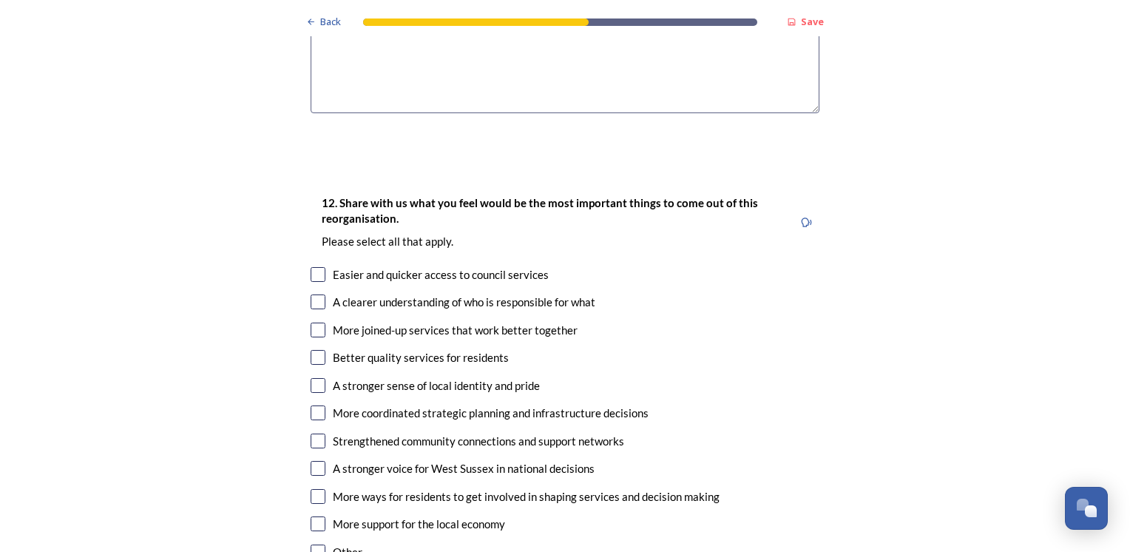
scroll to position [2455, 0]
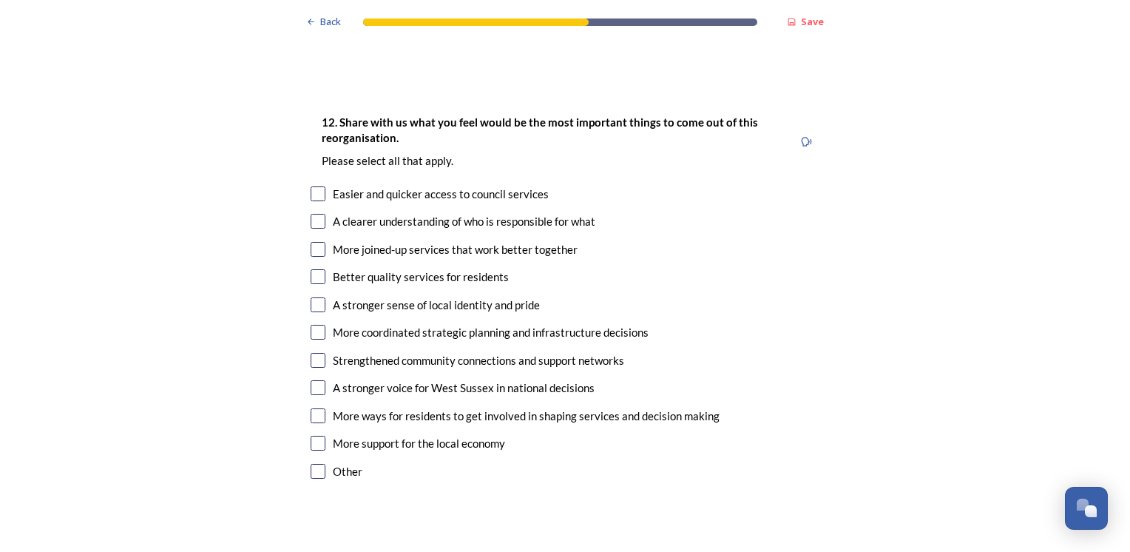
click at [313, 214] on input "checkbox" at bounding box center [318, 221] width 15 height 15
checkbox input "true"
click at [314, 269] on input "checkbox" at bounding box center [318, 276] width 15 height 15
checkbox input "true"
click at [313, 380] on input "checkbox" at bounding box center [318, 387] width 15 height 15
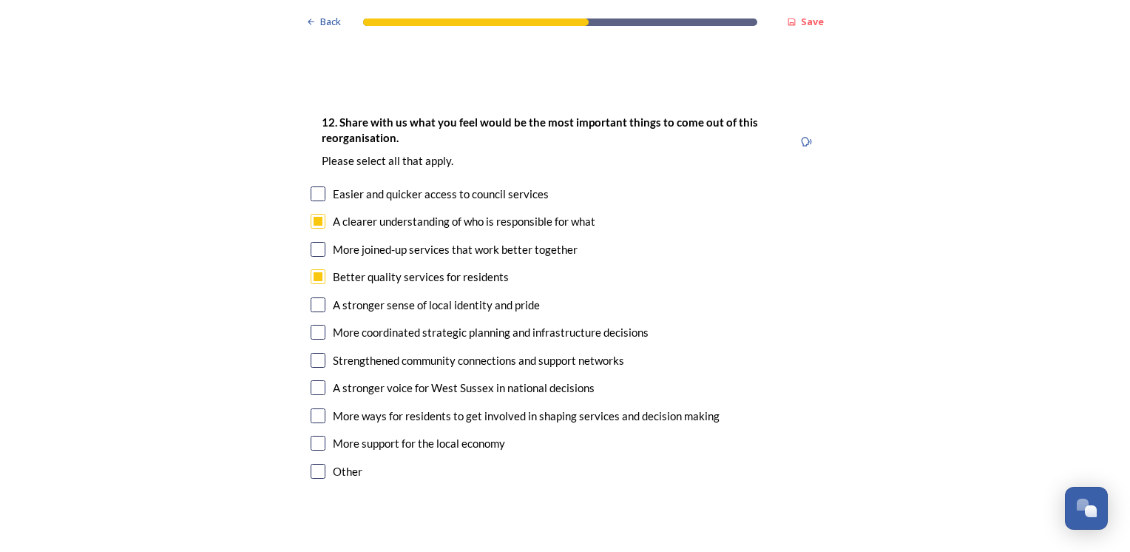
checkbox input "true"
click at [311, 186] on input "checkbox" at bounding box center [318, 193] width 15 height 15
checkbox input "true"
click at [110, 345] on div "Back Save Prioritising future services As explained on our Shaping West Sussex …" at bounding box center [565, 12] width 1130 height 4935
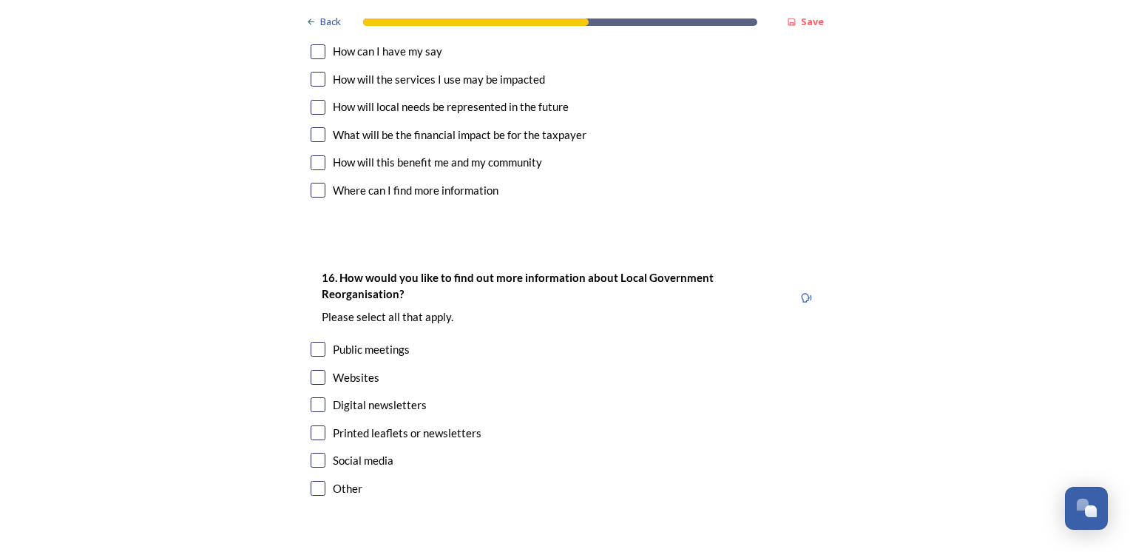
scroll to position [4339, 0]
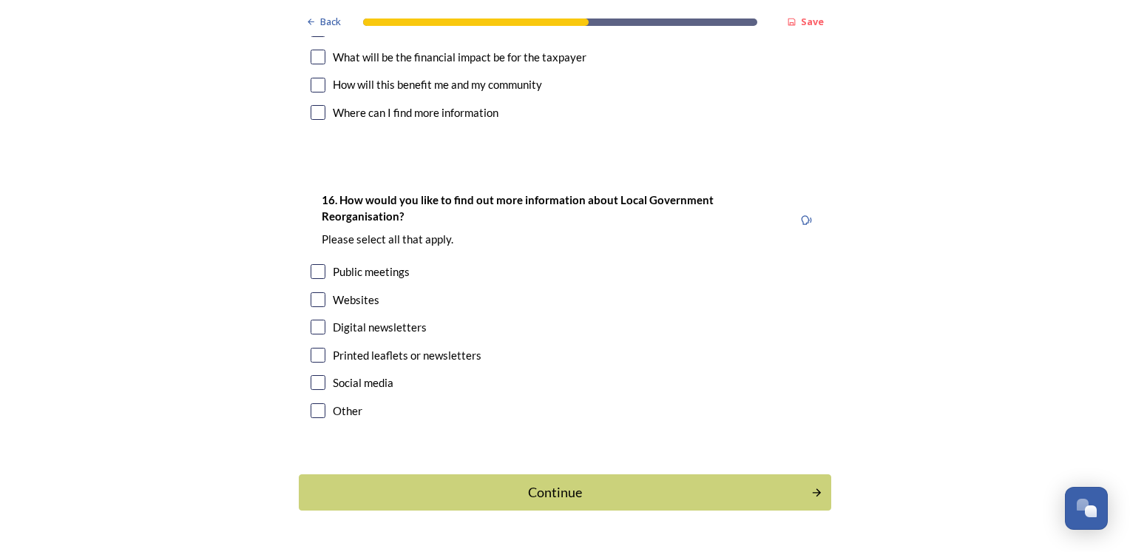
click at [313, 375] on input "checkbox" at bounding box center [318, 382] width 15 height 15
checkbox input "true"
click at [311, 292] on input "checkbox" at bounding box center [318, 299] width 15 height 15
checkbox input "true"
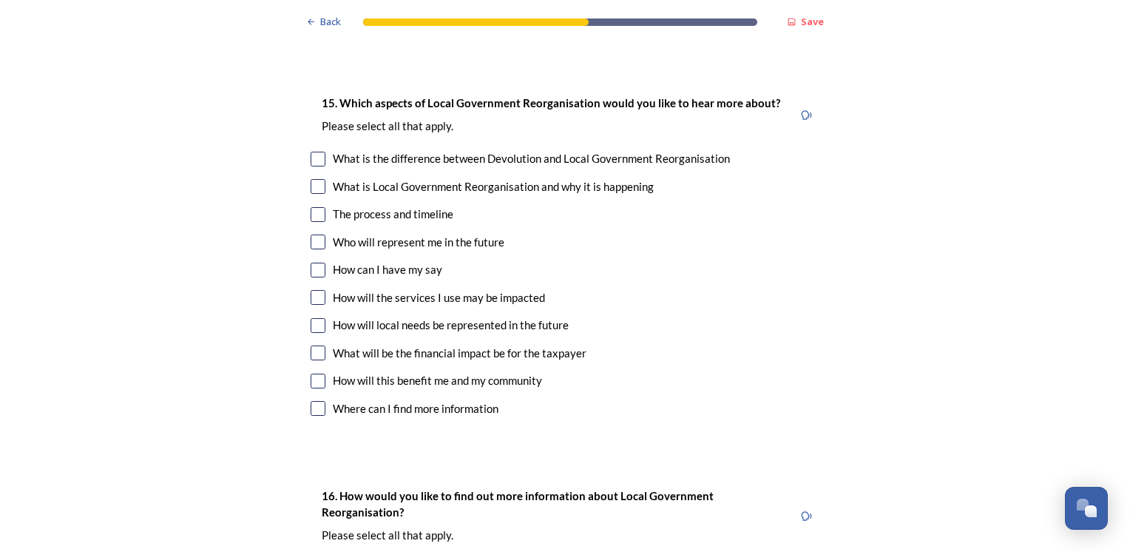
scroll to position [4014, 0]
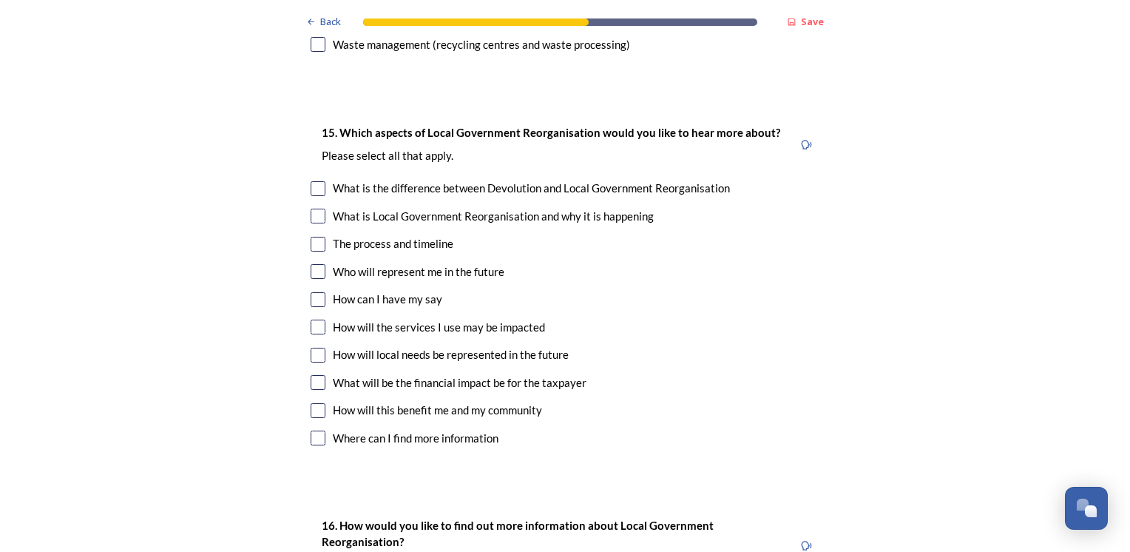
click at [311, 264] on input "checkbox" at bounding box center [318, 271] width 15 height 15
checkbox input "true"
click at [311, 319] on input "checkbox" at bounding box center [318, 326] width 15 height 15
checkbox input "true"
click at [313, 347] on input "checkbox" at bounding box center [318, 354] width 15 height 15
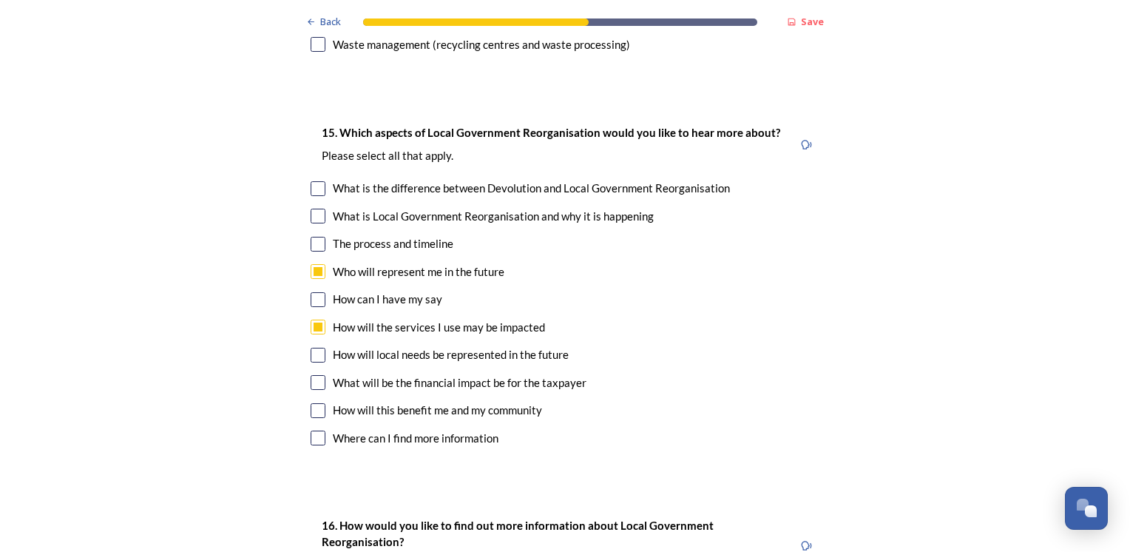
checkbox input "true"
click at [316, 375] on input "checkbox" at bounding box center [318, 382] width 15 height 15
checkbox input "true"
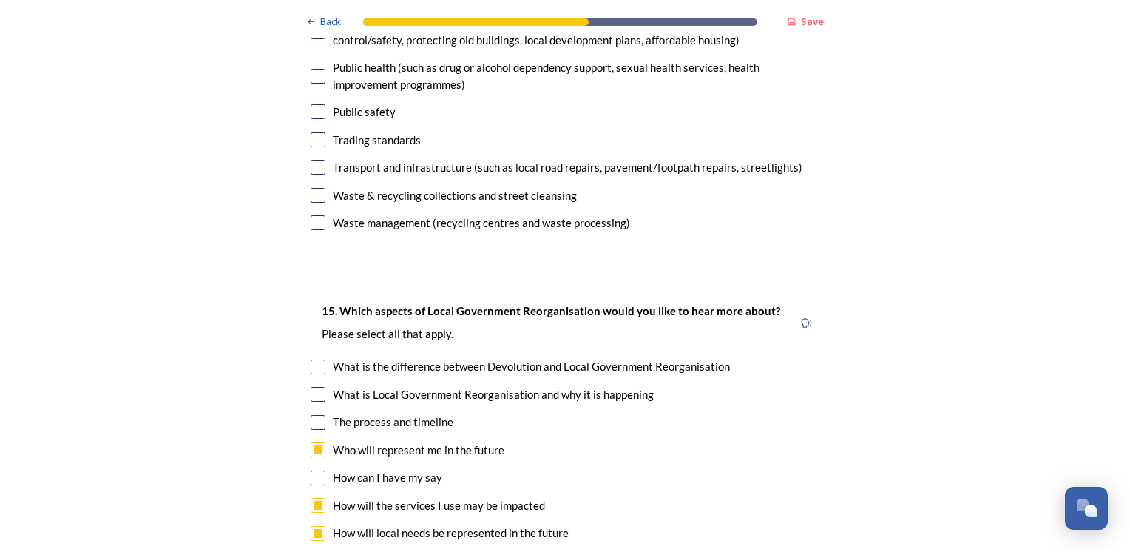
scroll to position [3836, 0]
click at [312, 414] on input "checkbox" at bounding box center [318, 421] width 15 height 15
checkbox input "true"
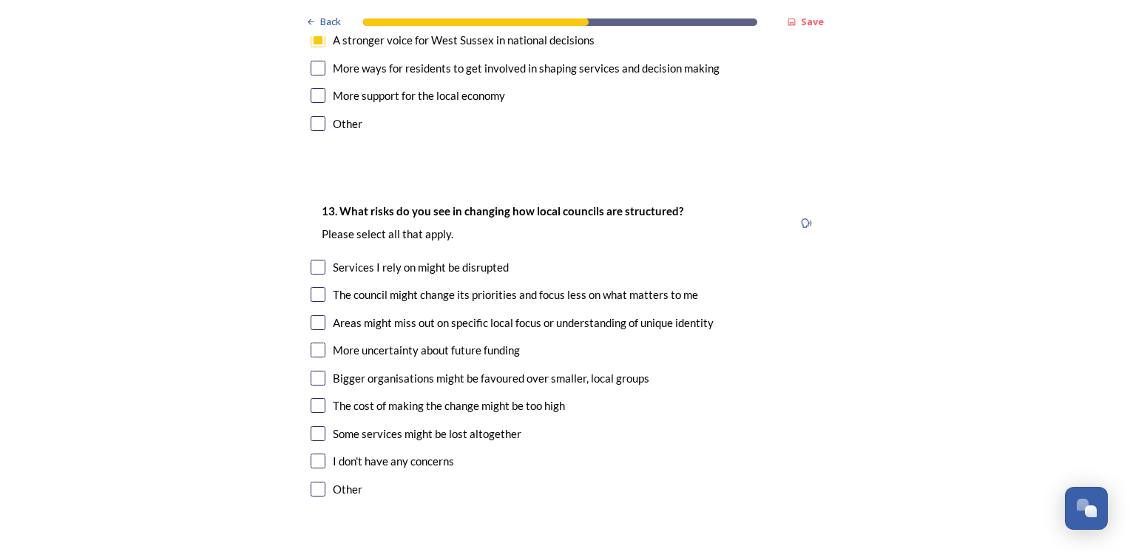
scroll to position [2772, 0]
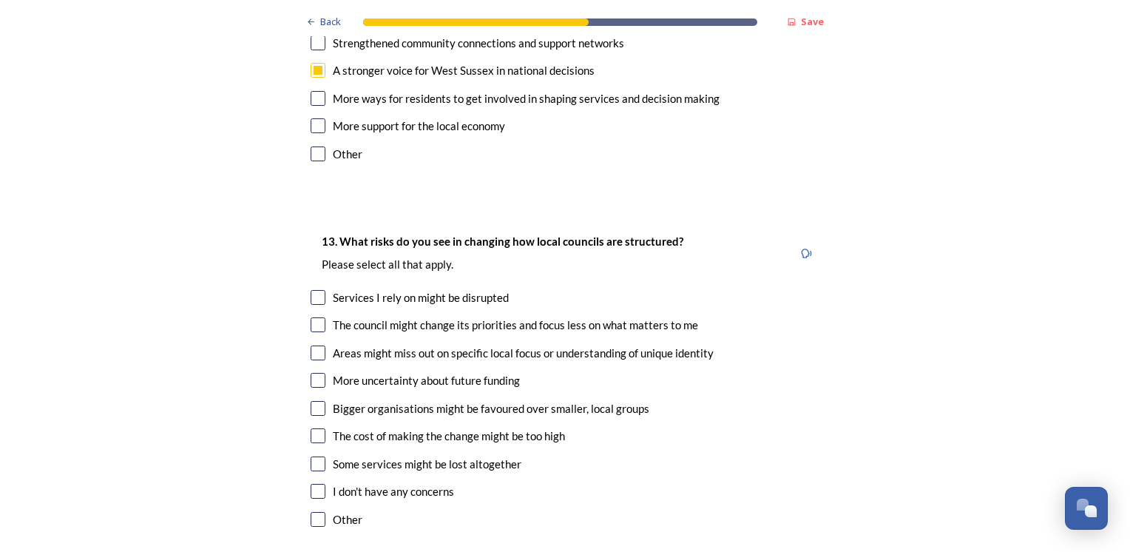
click at [311, 345] on input "checkbox" at bounding box center [318, 352] width 15 height 15
checkbox input "true"
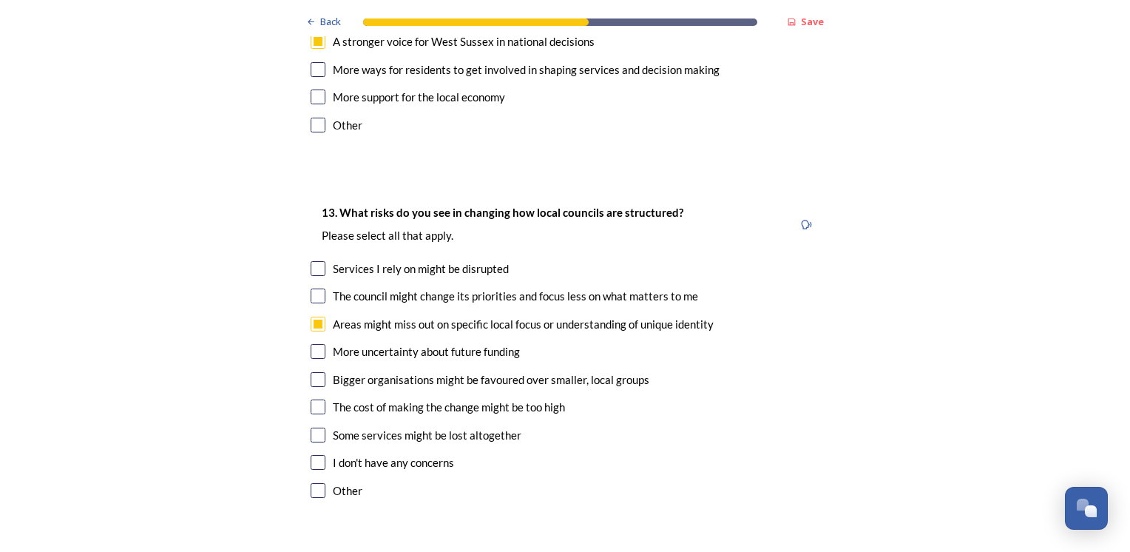
scroll to position [2801, 0]
click at [311, 343] on input "checkbox" at bounding box center [318, 350] width 15 height 15
checkbox input "true"
click at [315, 371] on input "checkbox" at bounding box center [318, 378] width 15 height 15
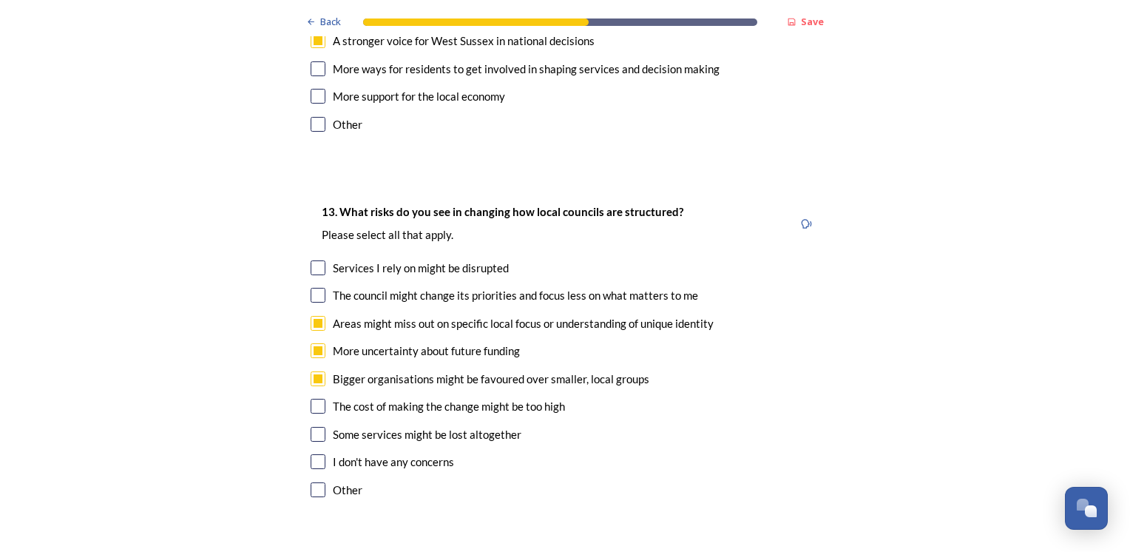
checkbox input "false"
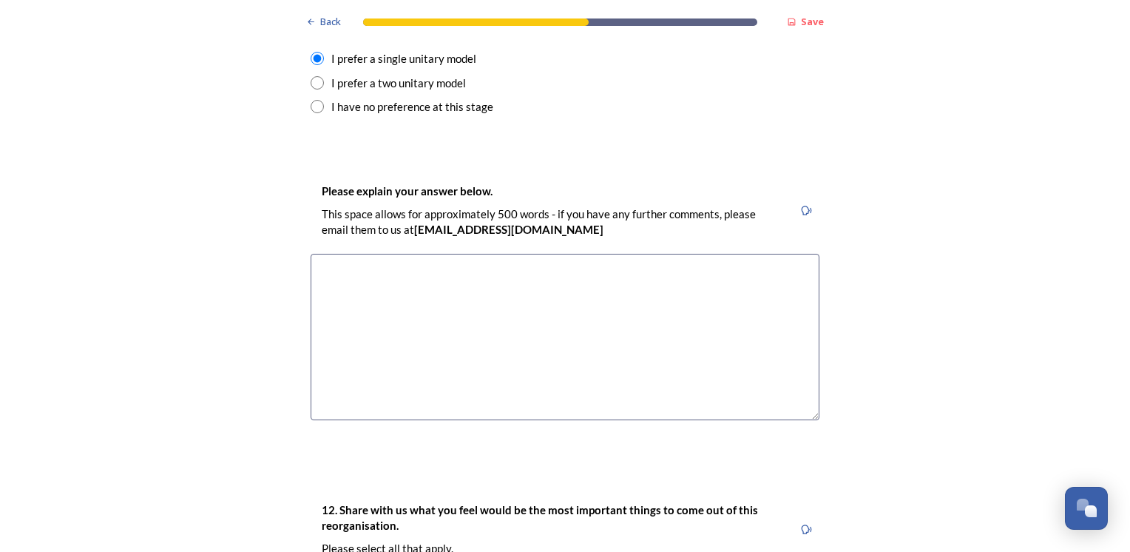
scroll to position [2070, 0]
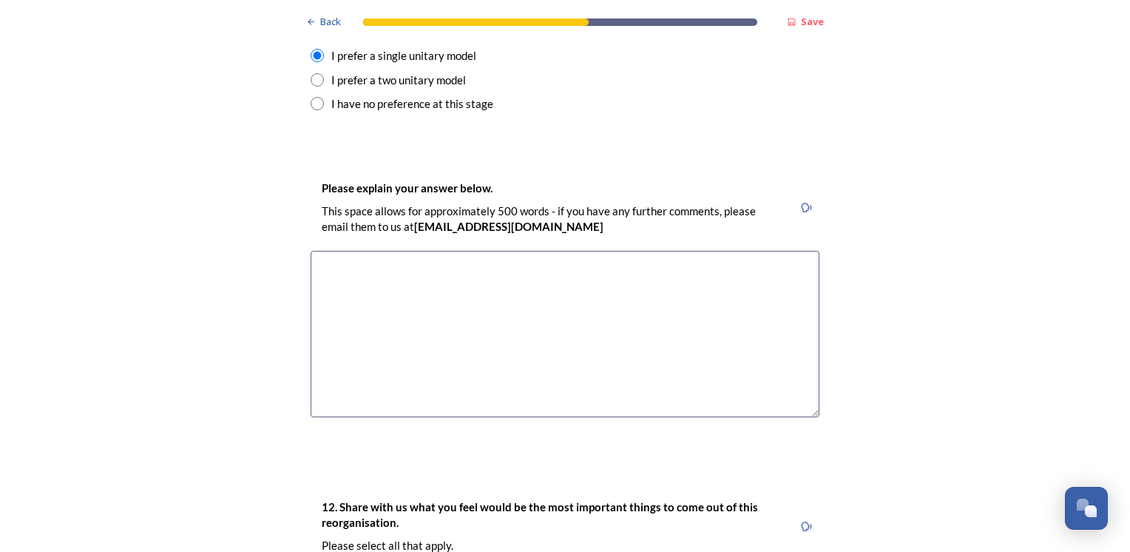
click at [324, 251] on textarea at bounding box center [565, 334] width 509 height 166
type textarea "It would confuse things by splitting areas"
click at [218, 244] on div "Back Save Prioritising future services As explained on our Shaping West Sussex …" at bounding box center [565, 397] width 1130 height 4935
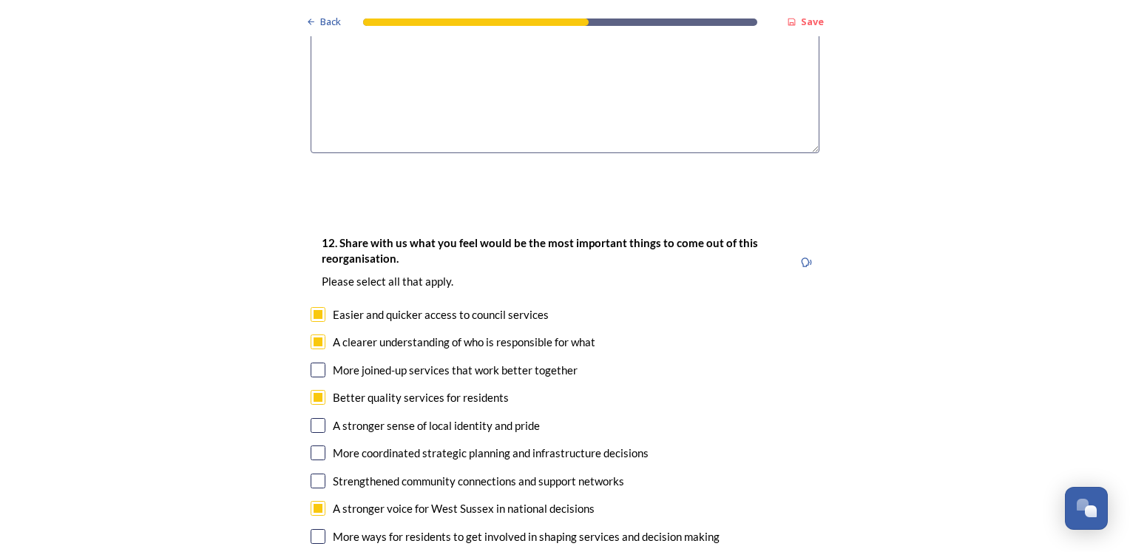
scroll to position [2336, 0]
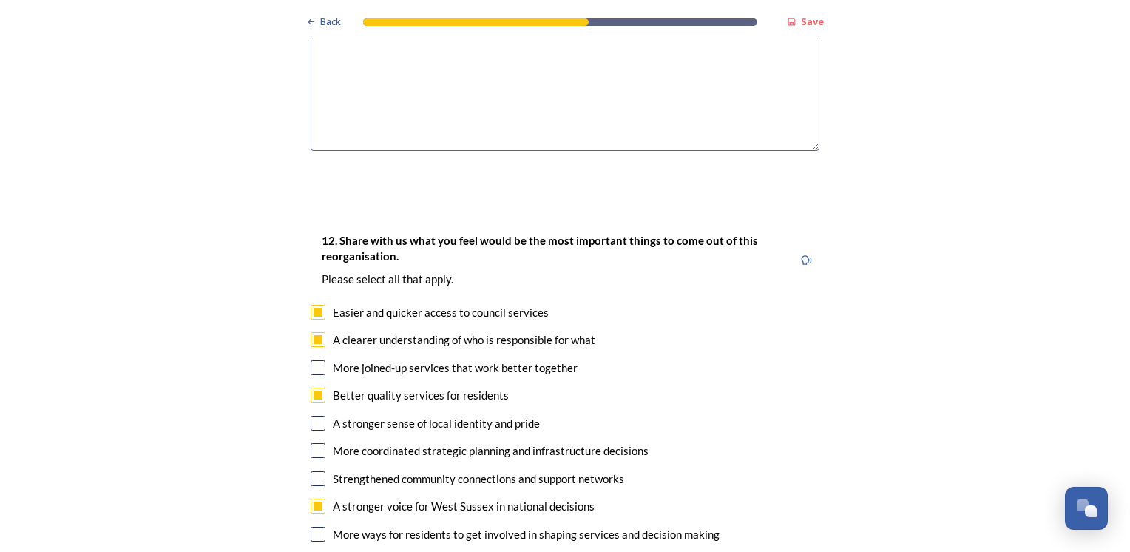
click at [312, 360] on input "checkbox" at bounding box center [318, 367] width 15 height 15
checkbox input "true"
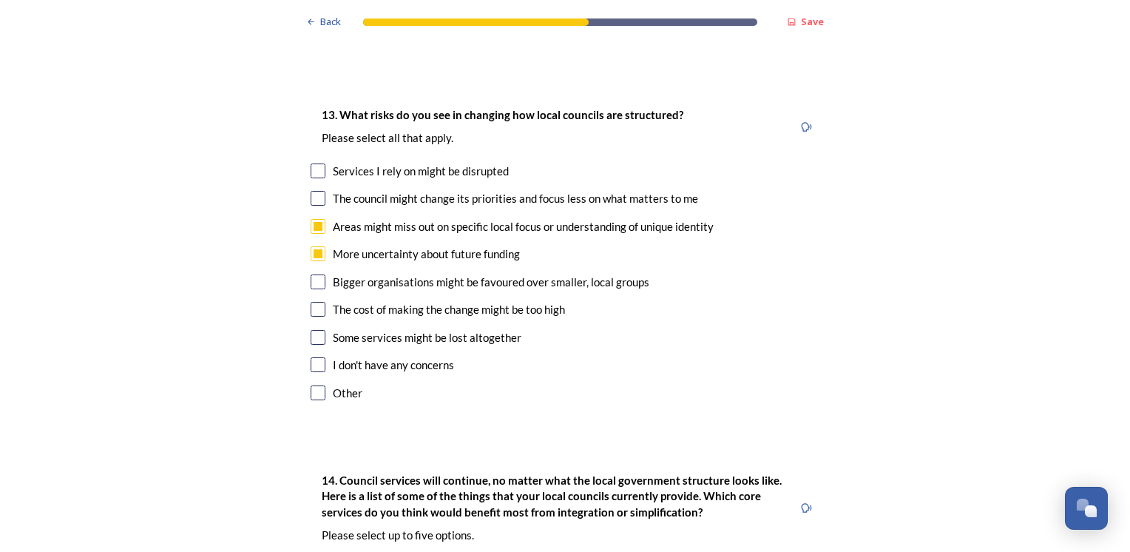
scroll to position [2928, 0]
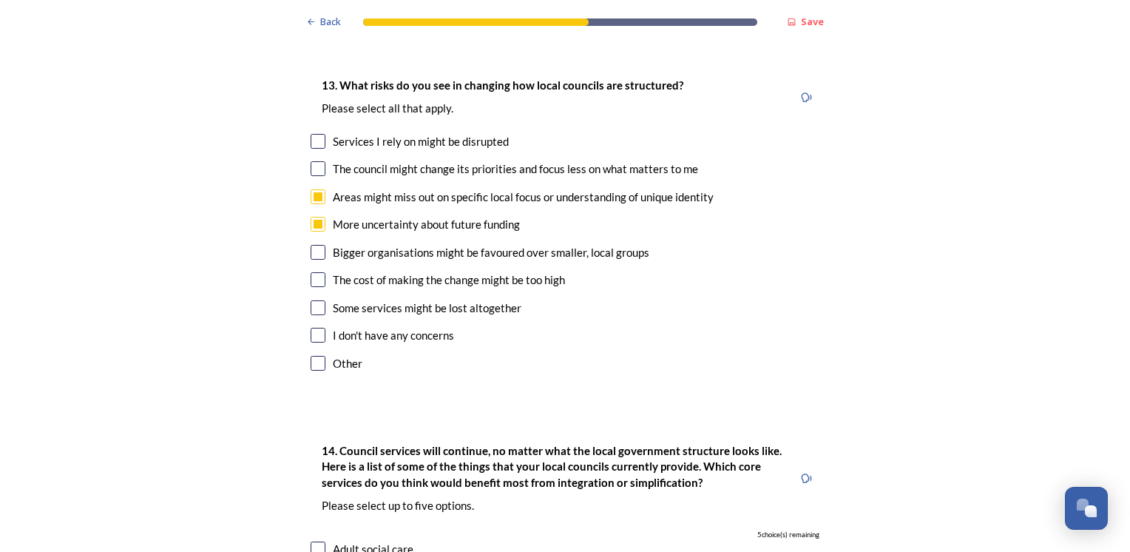
click at [311, 300] on input "checkbox" at bounding box center [318, 307] width 15 height 15
checkbox input "true"
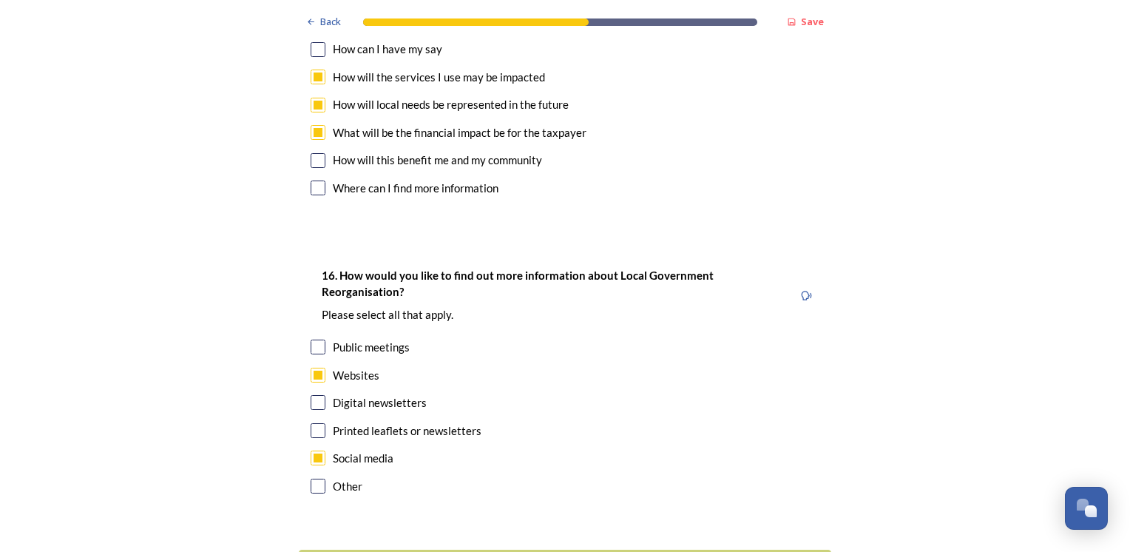
scroll to position [4339, 0]
